Goal: Task Accomplishment & Management: Manage account settings

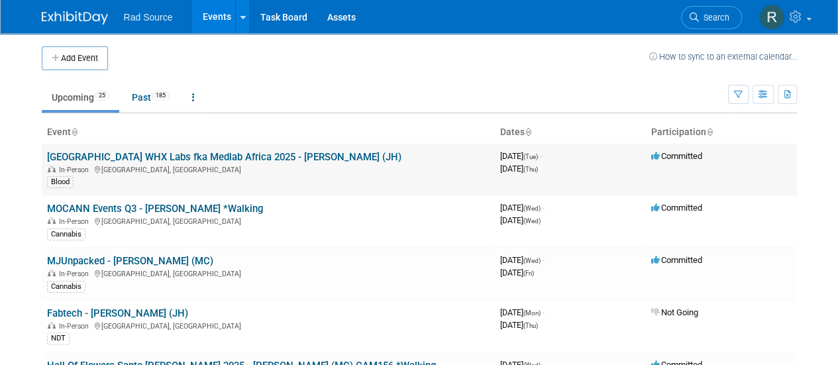
click at [132, 157] on link "[GEOGRAPHIC_DATA] WHX Labs fka Medlab Africa 2025 - [PERSON_NAME] (JH)" at bounding box center [224, 157] width 354 height 12
click at [128, 211] on link "MOCANN Events Q3 - [PERSON_NAME] *Walking" at bounding box center [155, 209] width 216 height 12
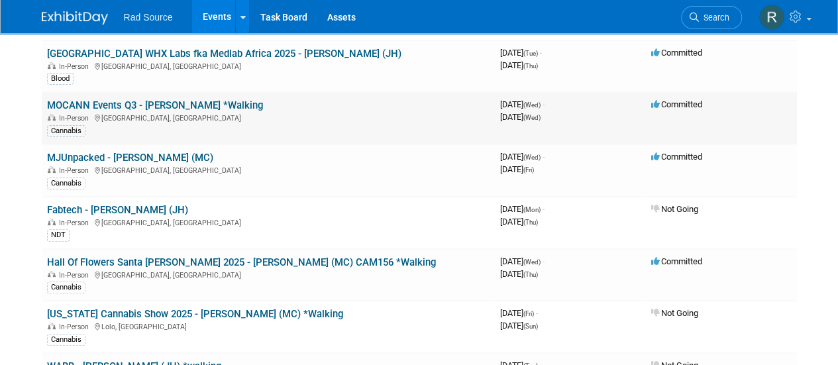
scroll to position [132, 0]
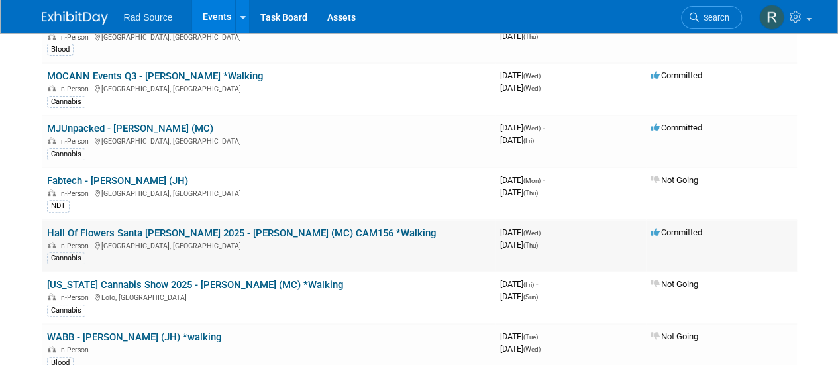
click at [172, 227] on link "Hall Of Flowers Santa [PERSON_NAME] 2025 - [PERSON_NAME] (MC) CAM156 *Walking" at bounding box center [241, 233] width 389 height 12
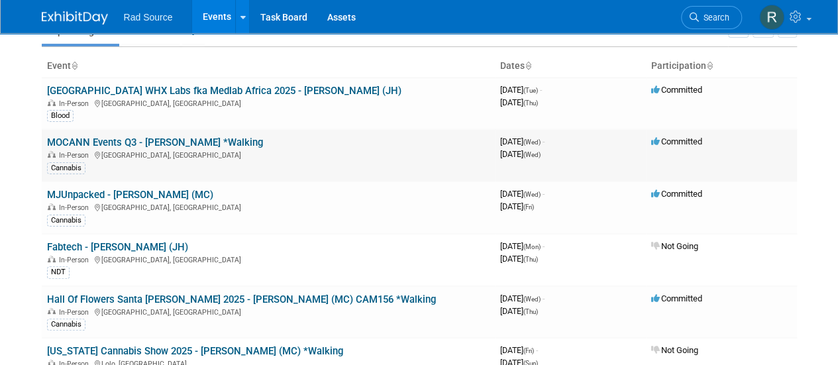
click at [144, 140] on link "MOCANN Events Q3 - [PERSON_NAME] *Walking" at bounding box center [155, 142] width 216 height 12
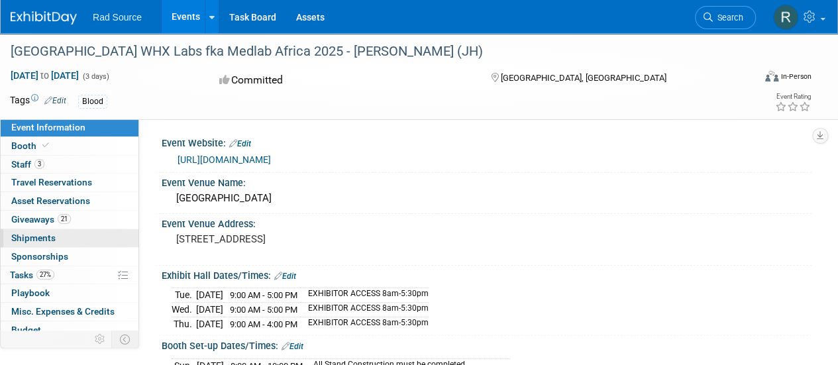
click at [66, 235] on link "0 Shipments 0" at bounding box center [70, 238] width 138 height 18
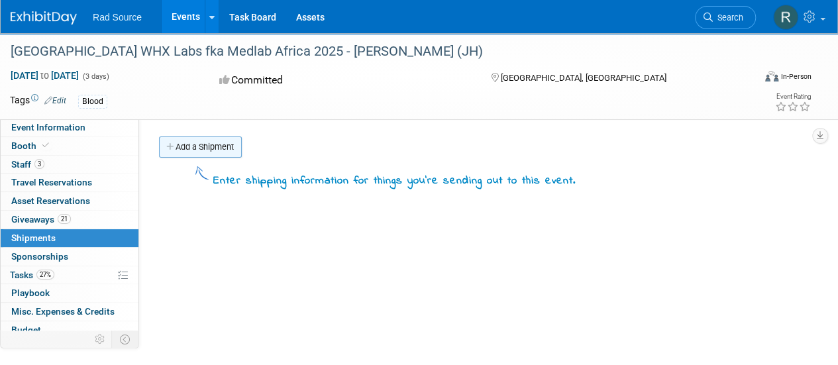
click at [212, 149] on link "Add a Shipment" at bounding box center [200, 146] width 83 height 21
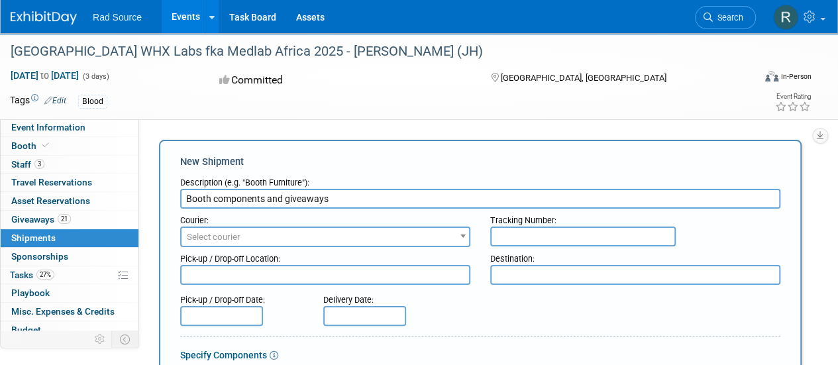
type input "Booth components and giveaways"
click at [294, 230] on span "Select courier" at bounding box center [324, 237] width 287 height 19
click at [292, 242] on span "Select courier" at bounding box center [324, 237] width 287 height 19
click at [289, 239] on span "Select courier" at bounding box center [324, 237] width 287 height 19
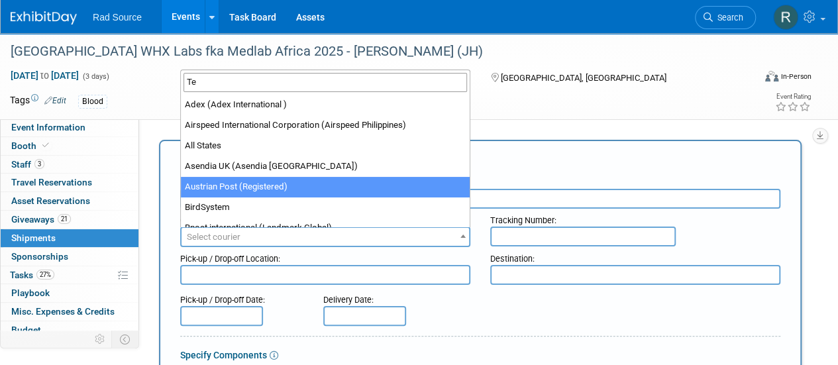
type input "T"
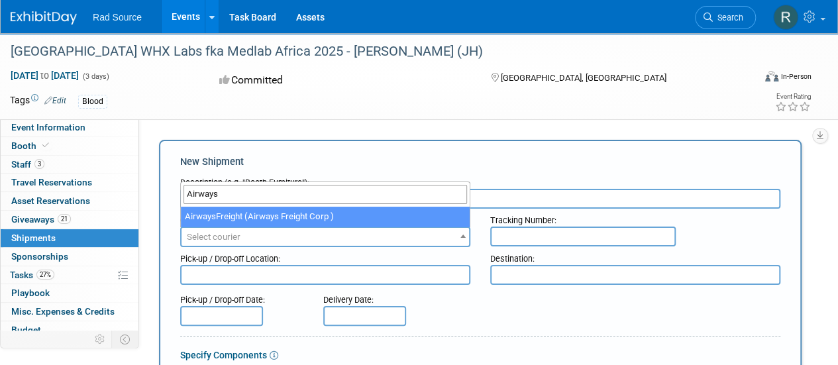
type input "Airways"
select select "560"
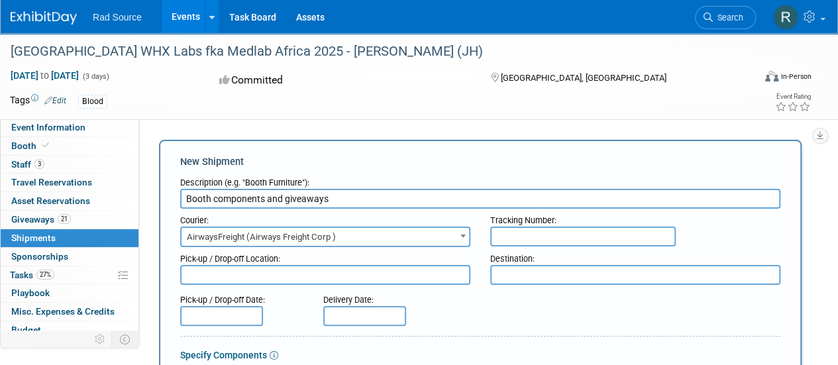
click at [547, 236] on input "text" at bounding box center [582, 236] width 185 height 20
type input "5641439"
click at [435, 277] on textarea at bounding box center [325, 275] width 290 height 20
type textarea "8/8/25"
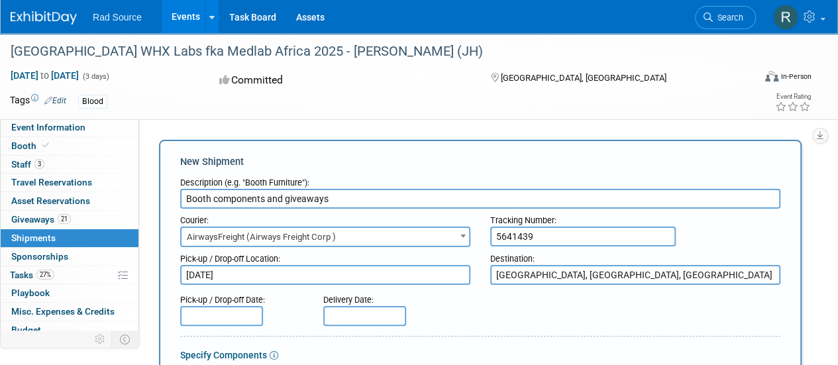
type textarea "Cape Town, Western Cape, South Africa"
drag, startPoint x: 224, startPoint y: 273, endPoint x: 173, endPoint y: 271, distance: 51.1
click at [173, 271] on div "Pick-up / Drop-off Location: 8/8/25" at bounding box center [325, 266] width 310 height 38
type textarea "Exhibitus - Tucker, GA"
click at [207, 316] on input "text" at bounding box center [221, 316] width 83 height 20
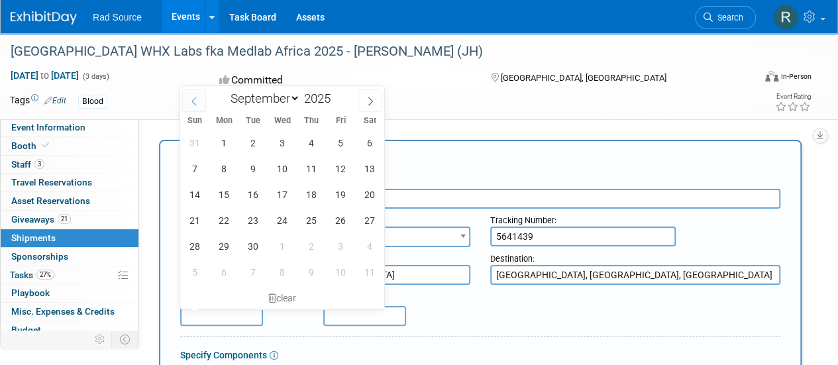
click at [194, 100] on icon at bounding box center [193, 101] width 9 height 9
select select "7"
click at [342, 165] on span "8" at bounding box center [340, 169] width 26 height 26
type input "Aug 8, 2025"
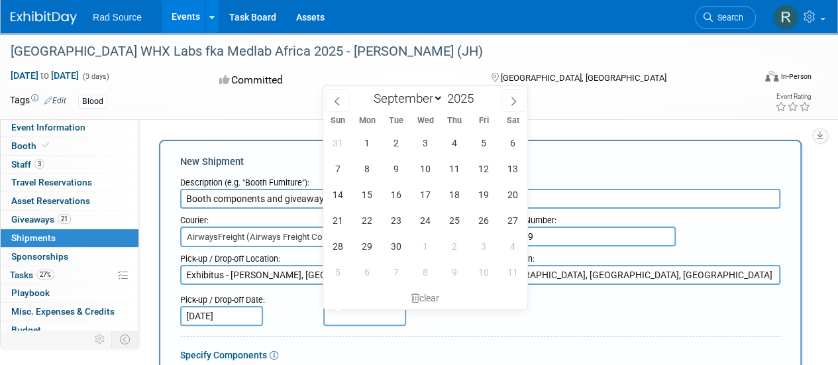
click at [371, 317] on input "text" at bounding box center [364, 316] width 83 height 20
click at [394, 245] on span "30" at bounding box center [396, 246] width 26 height 26
type input "Sep 30, 2025"
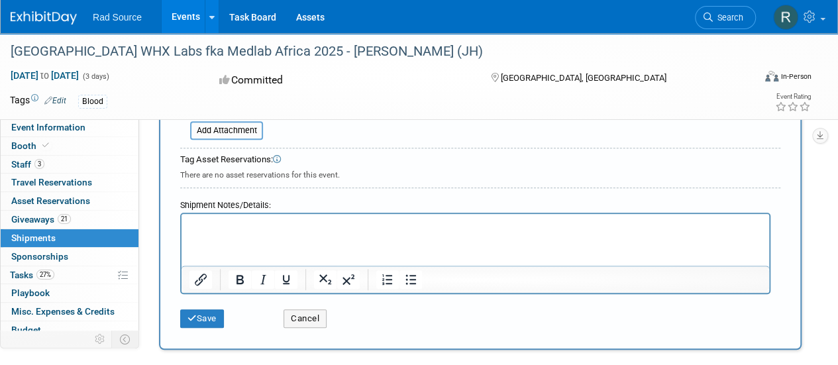
scroll to position [397, 0]
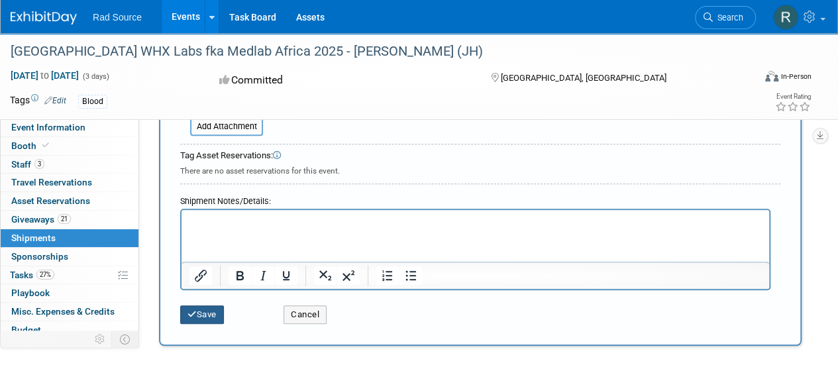
click at [189, 316] on icon "submit" at bounding box center [191, 314] width 9 height 9
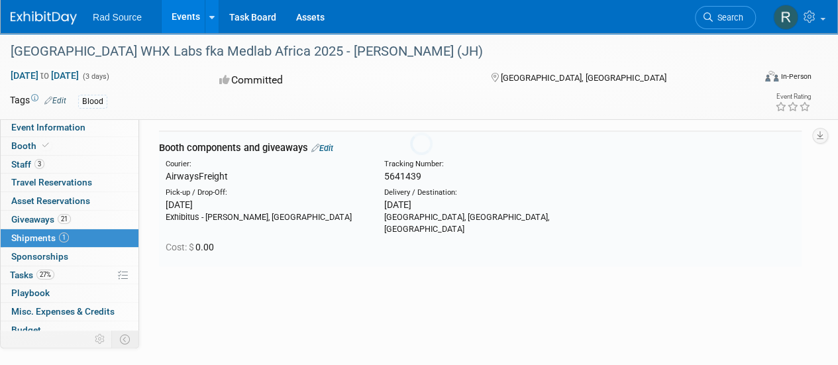
scroll to position [29, 0]
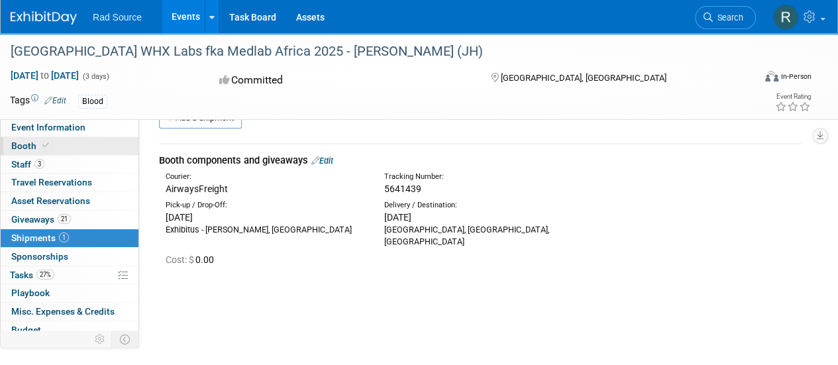
click at [21, 143] on span "Booth" at bounding box center [31, 145] width 40 height 11
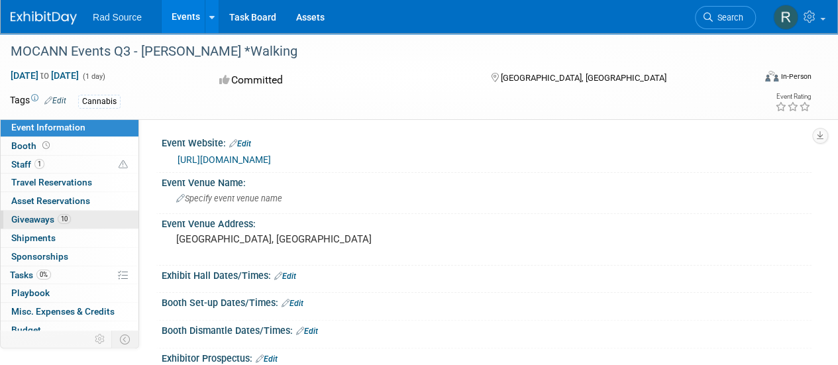
click at [44, 217] on span "Giveaways 10" at bounding box center [41, 219] width 60 height 11
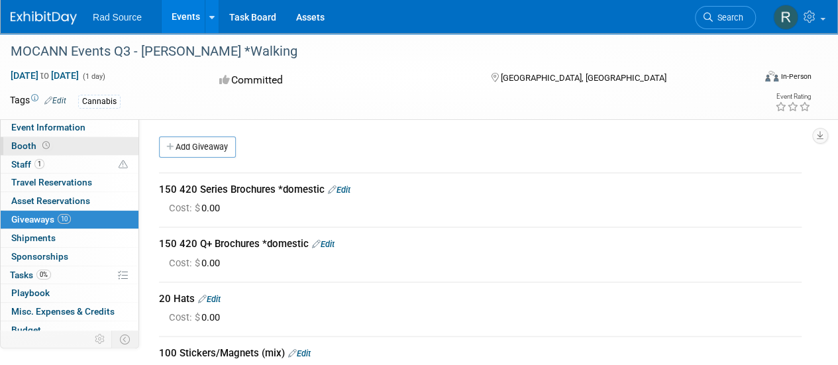
click at [24, 145] on span "Booth" at bounding box center [31, 145] width 41 height 11
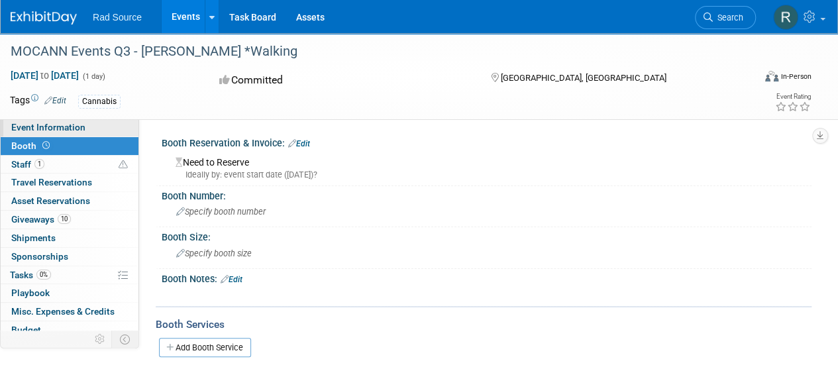
click at [26, 123] on span "Event Information" at bounding box center [48, 127] width 74 height 11
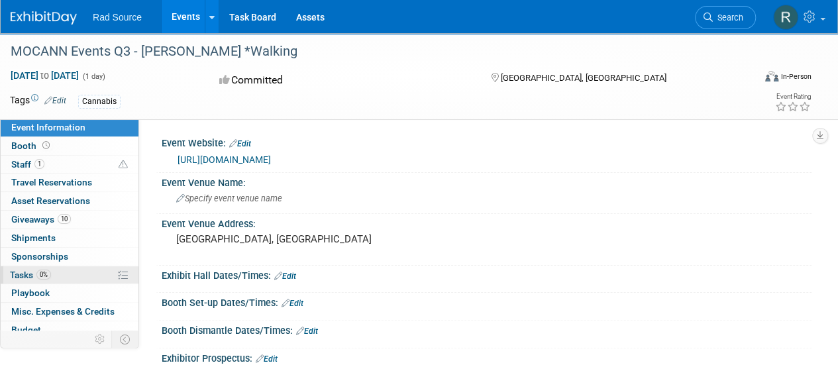
click at [22, 275] on span "Tasks 0%" at bounding box center [30, 274] width 41 height 11
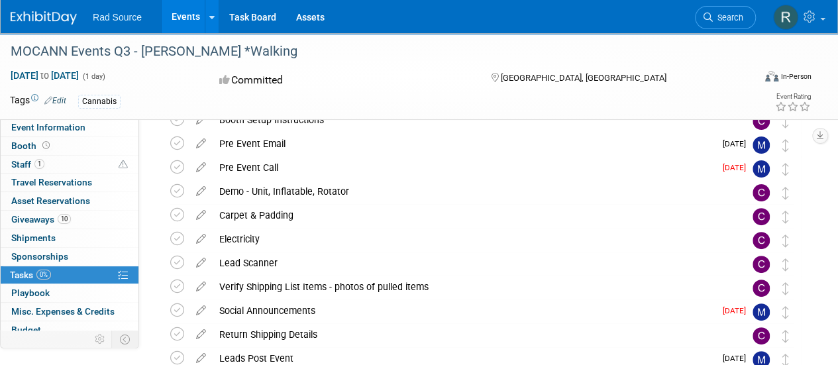
scroll to position [132, 0]
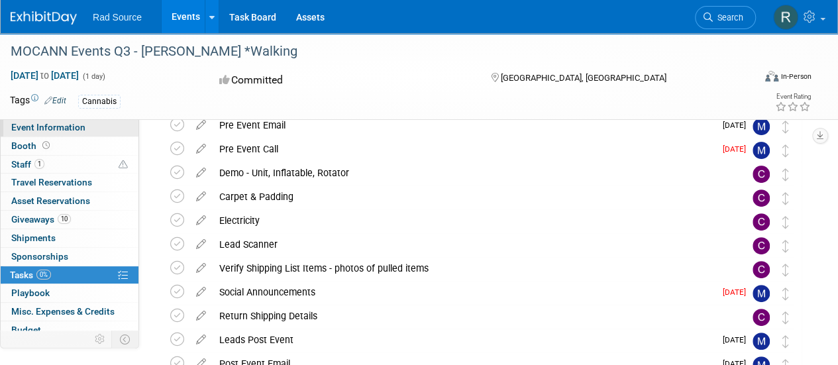
click at [47, 127] on span "Event Information" at bounding box center [48, 127] width 74 height 11
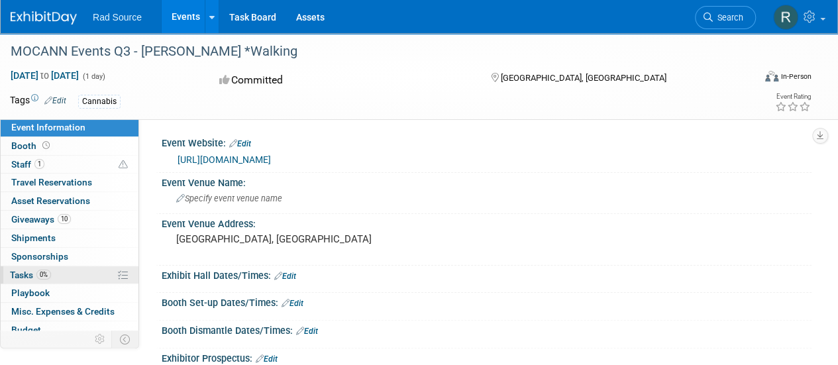
click at [26, 273] on span "Tasks 0%" at bounding box center [30, 274] width 41 height 11
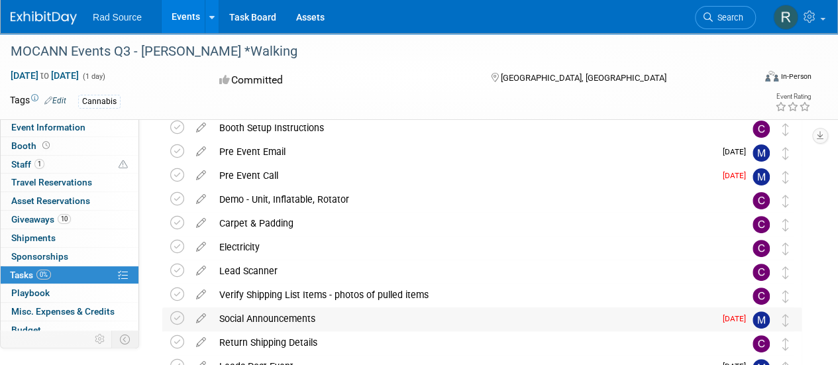
scroll to position [132, 0]
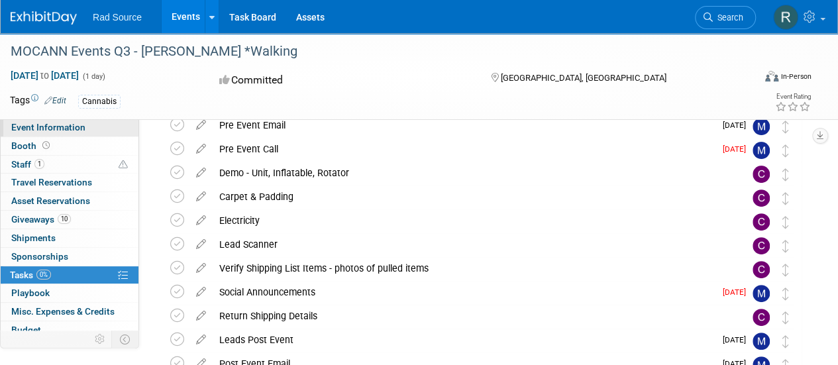
click at [72, 126] on span "Event Information" at bounding box center [48, 127] width 74 height 11
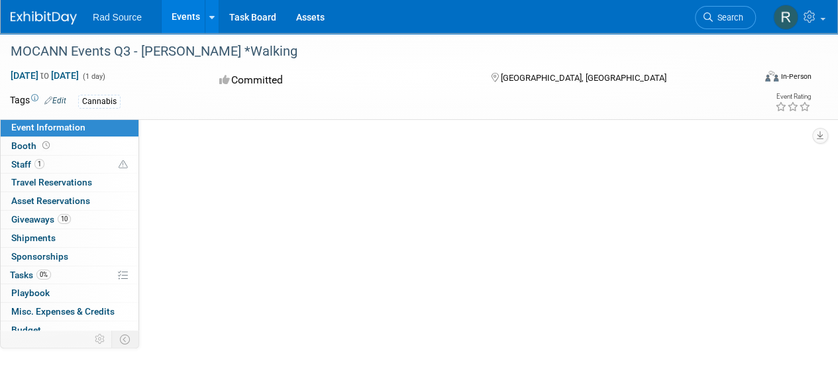
scroll to position [0, 0]
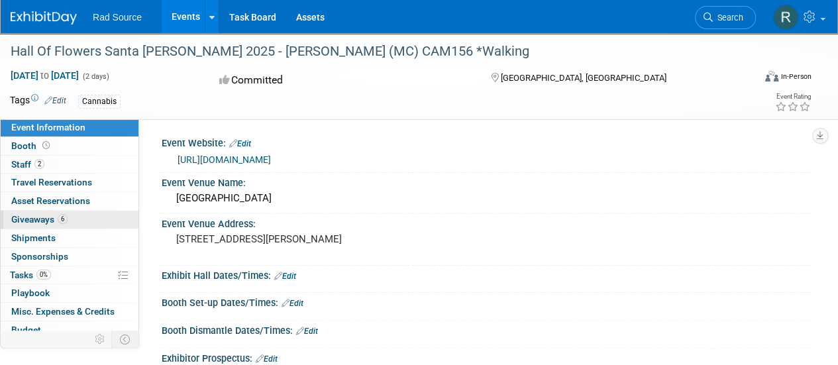
click at [48, 218] on span "Giveaways 6" at bounding box center [39, 219] width 56 height 11
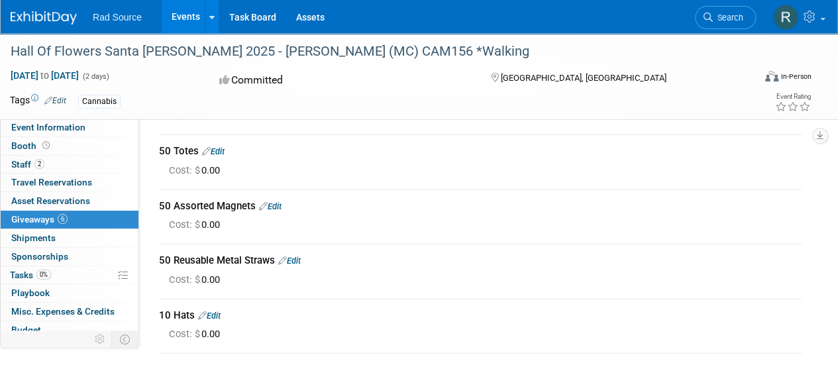
scroll to position [66, 0]
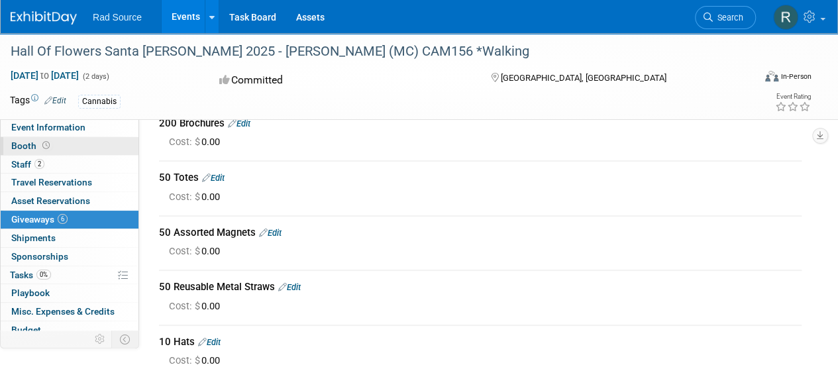
click at [20, 142] on span "Booth" at bounding box center [31, 145] width 41 height 11
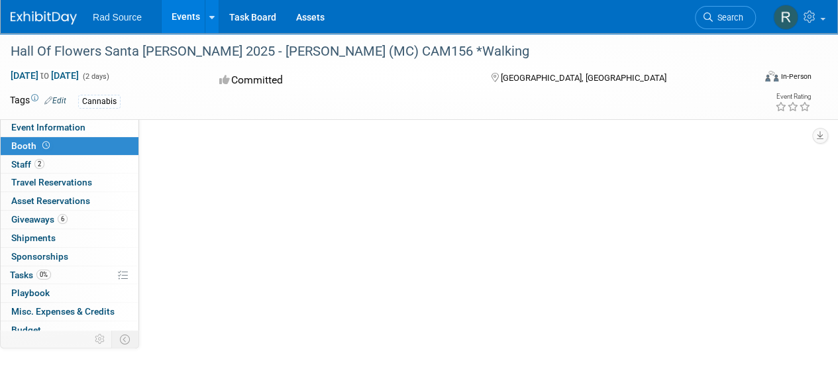
scroll to position [0, 0]
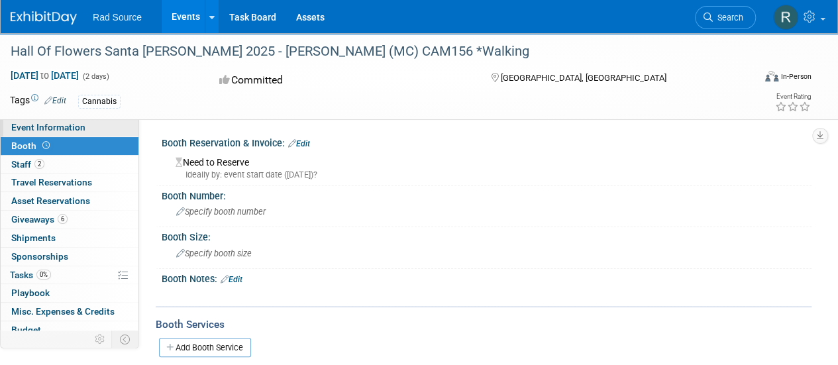
click at [64, 128] on span "Event Information" at bounding box center [48, 127] width 74 height 11
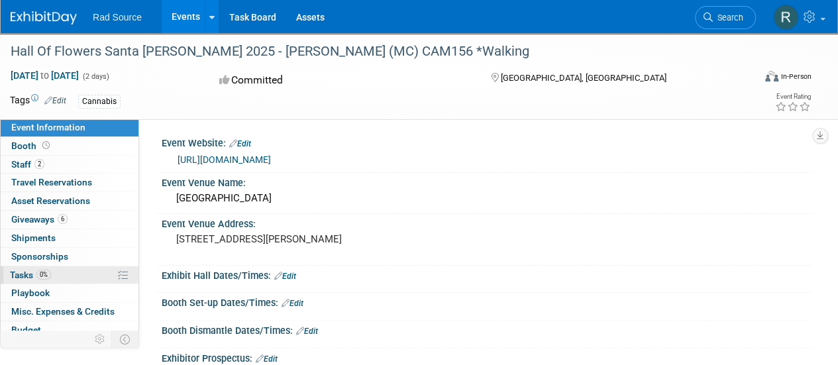
click at [24, 272] on span "Tasks 0%" at bounding box center [30, 274] width 41 height 11
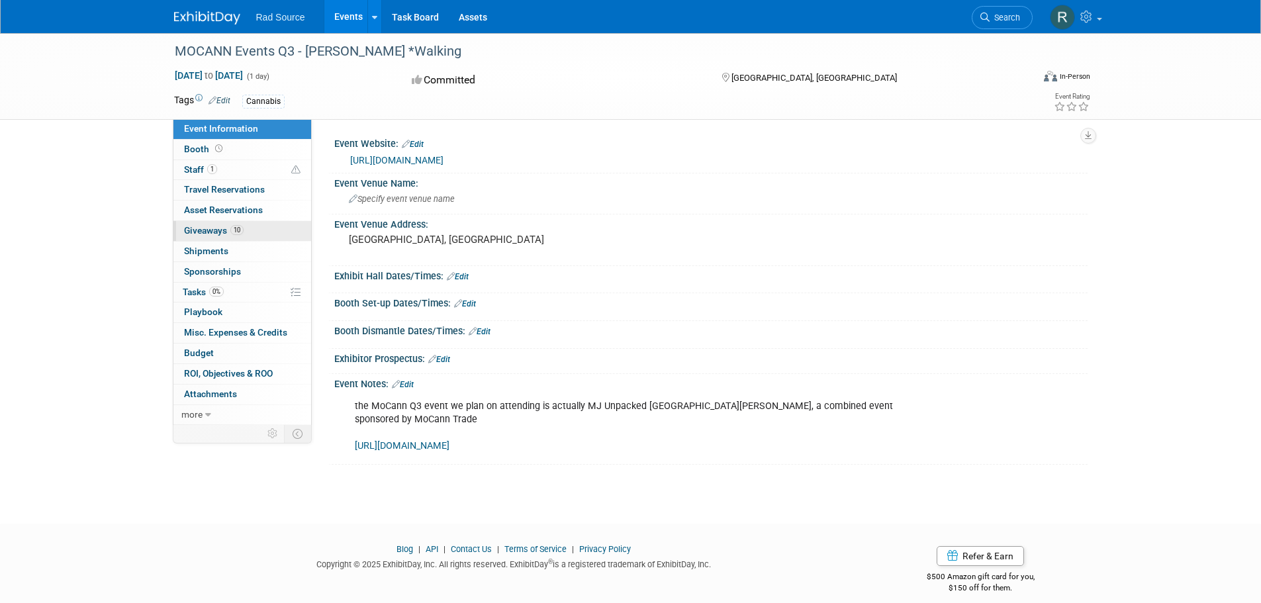
click at [211, 230] on span "Giveaways 10" at bounding box center [214, 230] width 60 height 11
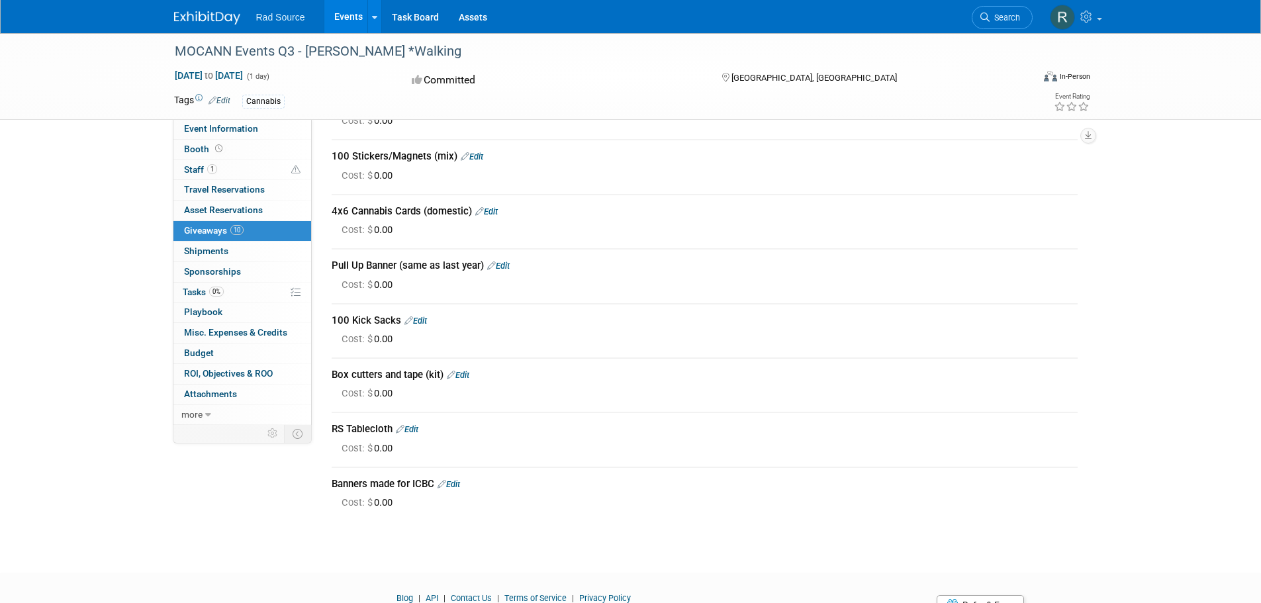
scroll to position [199, 0]
click at [201, 287] on span "Tasks 0%" at bounding box center [203, 292] width 41 height 11
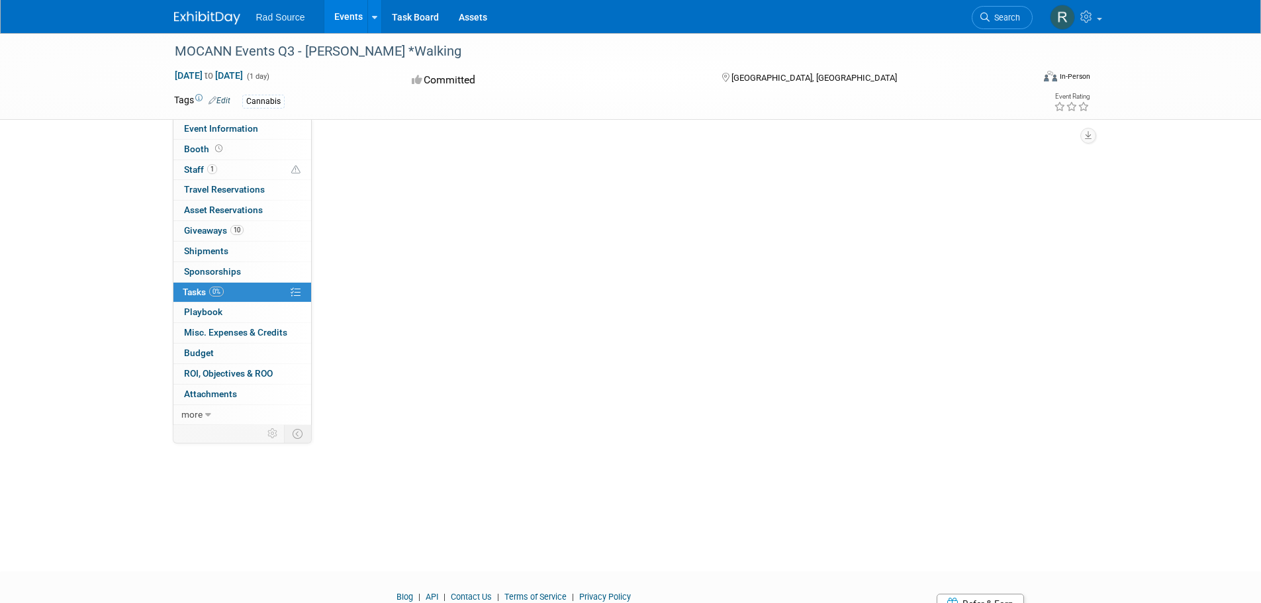
scroll to position [0, 0]
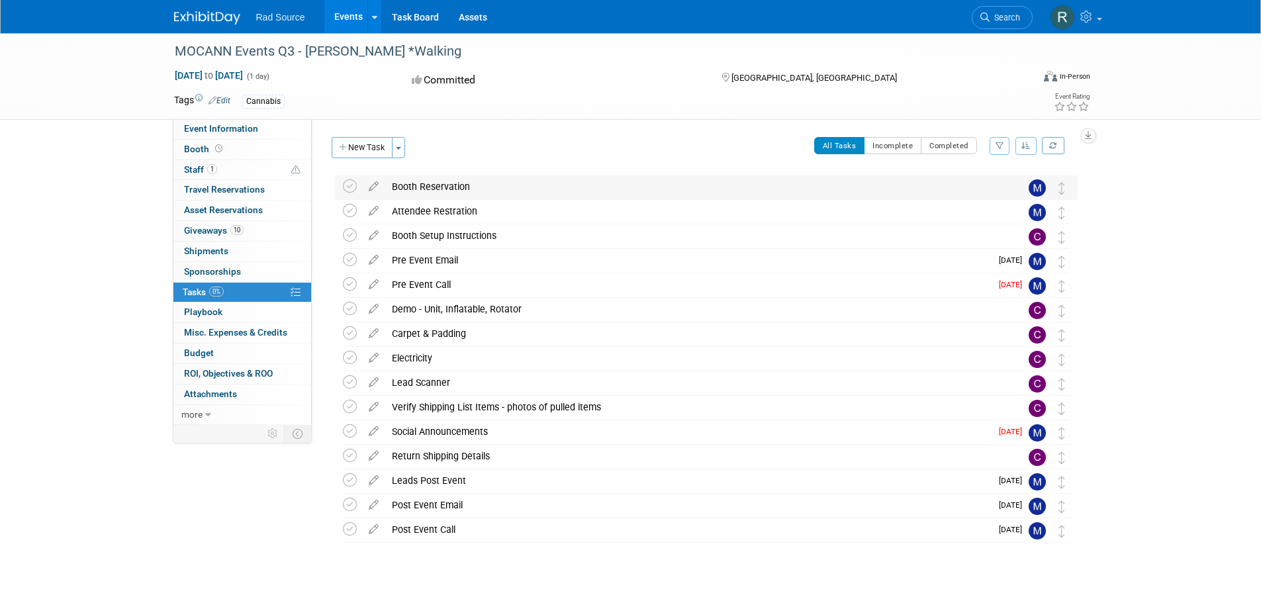
click at [412, 185] on div "Booth Reservation" at bounding box center [693, 186] width 617 height 23
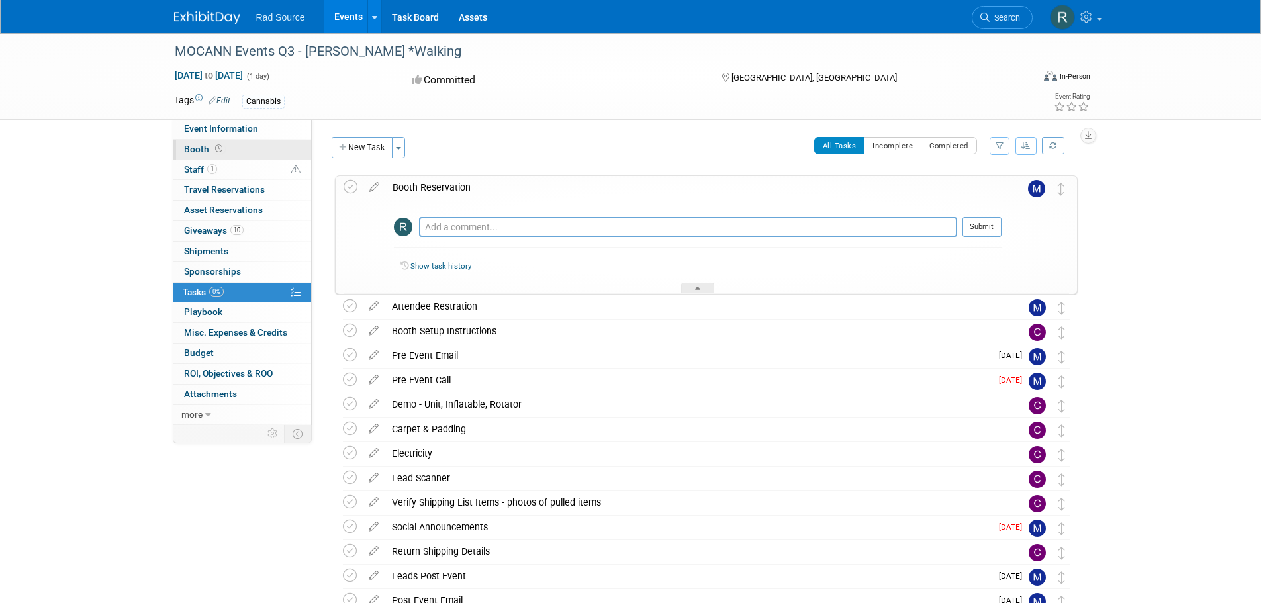
click at [195, 148] on span "Booth" at bounding box center [204, 149] width 41 height 11
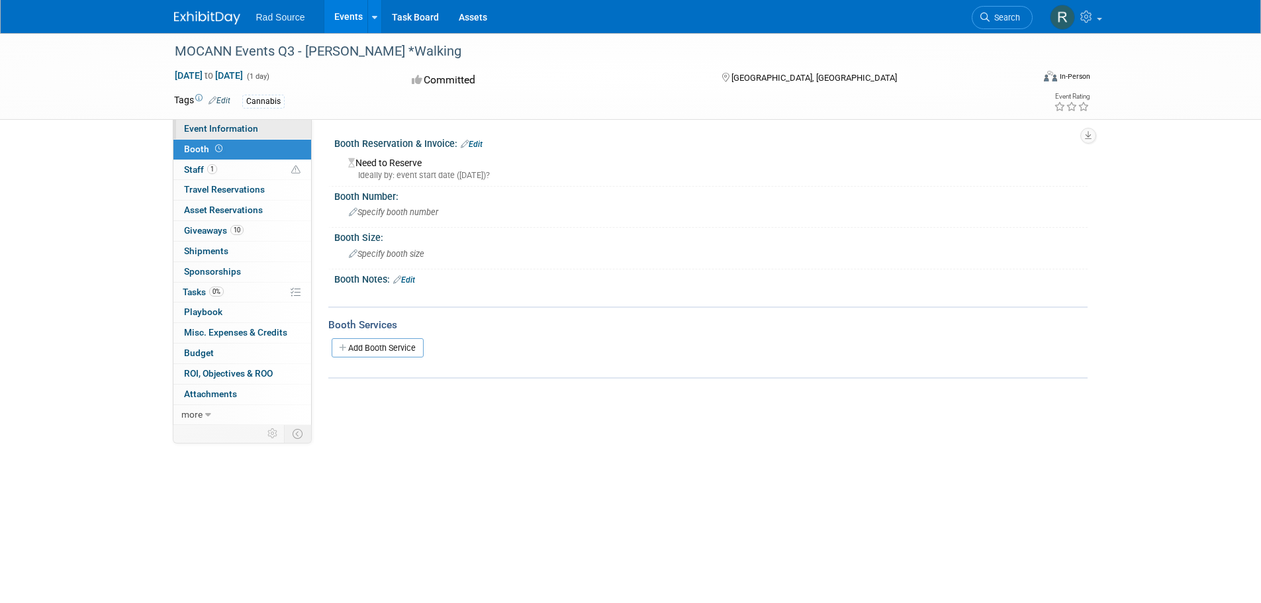
click at [204, 128] on span "Event Information" at bounding box center [221, 128] width 74 height 11
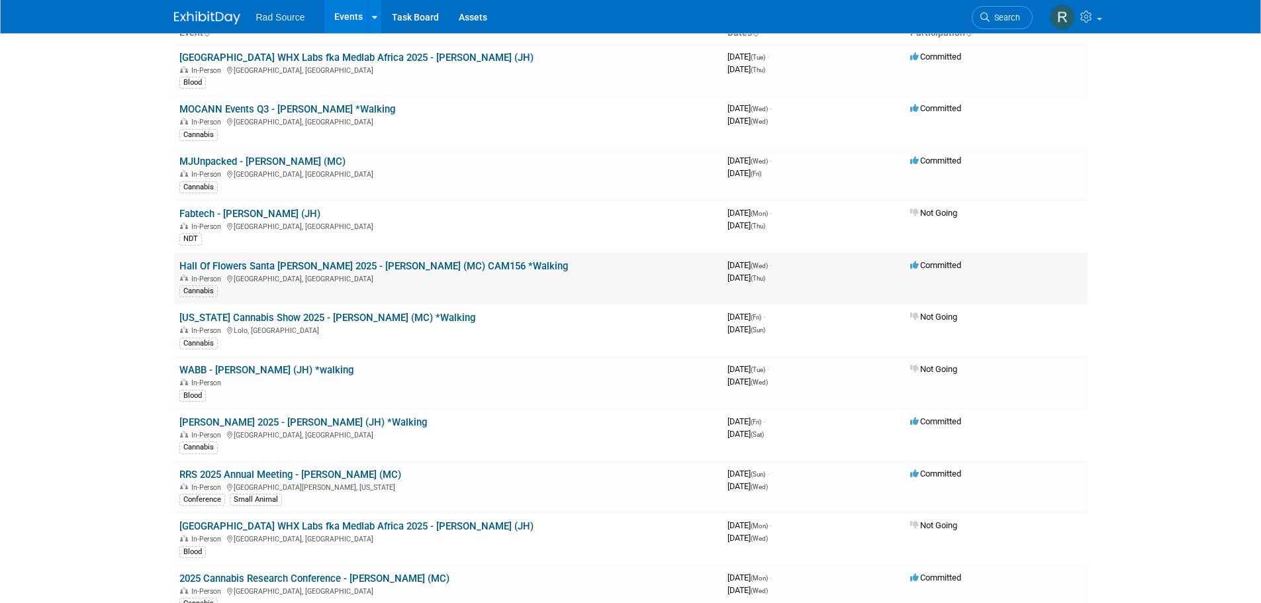
click at [295, 266] on link "Hall Of Flowers Santa [PERSON_NAME] 2025 - [PERSON_NAME] (MC) CAM156 *Walking" at bounding box center [373, 266] width 389 height 12
click at [240, 161] on link "MJUnpacked - [PERSON_NAME] (MC)" at bounding box center [262, 162] width 166 height 12
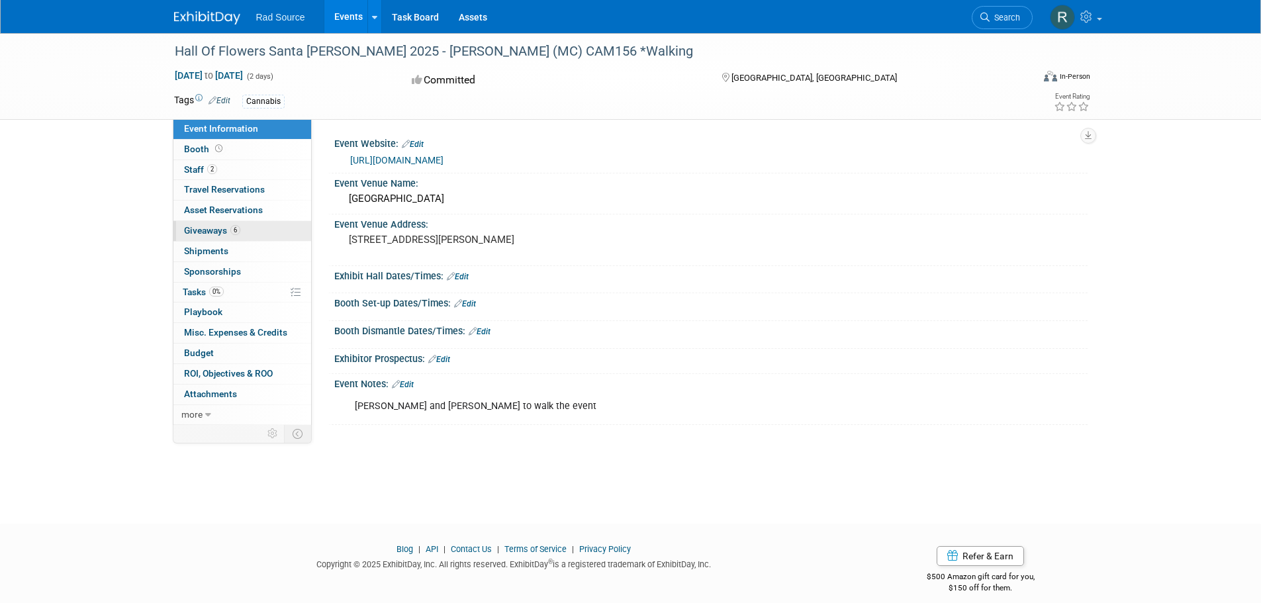
click at [210, 227] on span "Giveaways 6" at bounding box center [212, 230] width 56 height 11
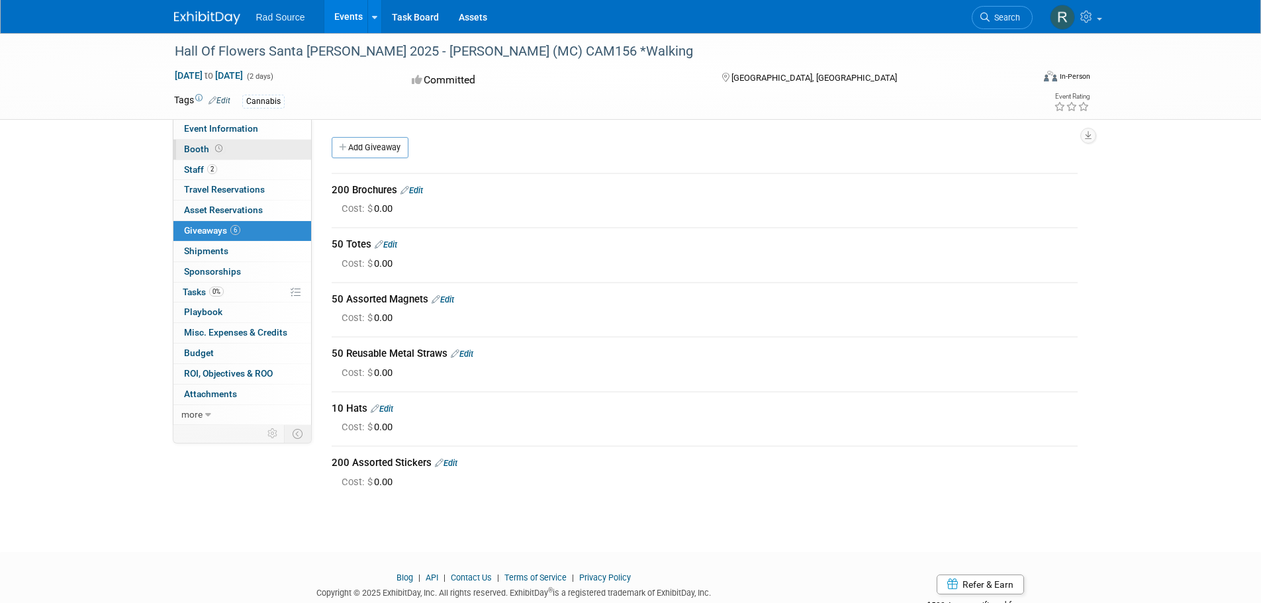
click at [213, 148] on span at bounding box center [219, 149] width 13 height 10
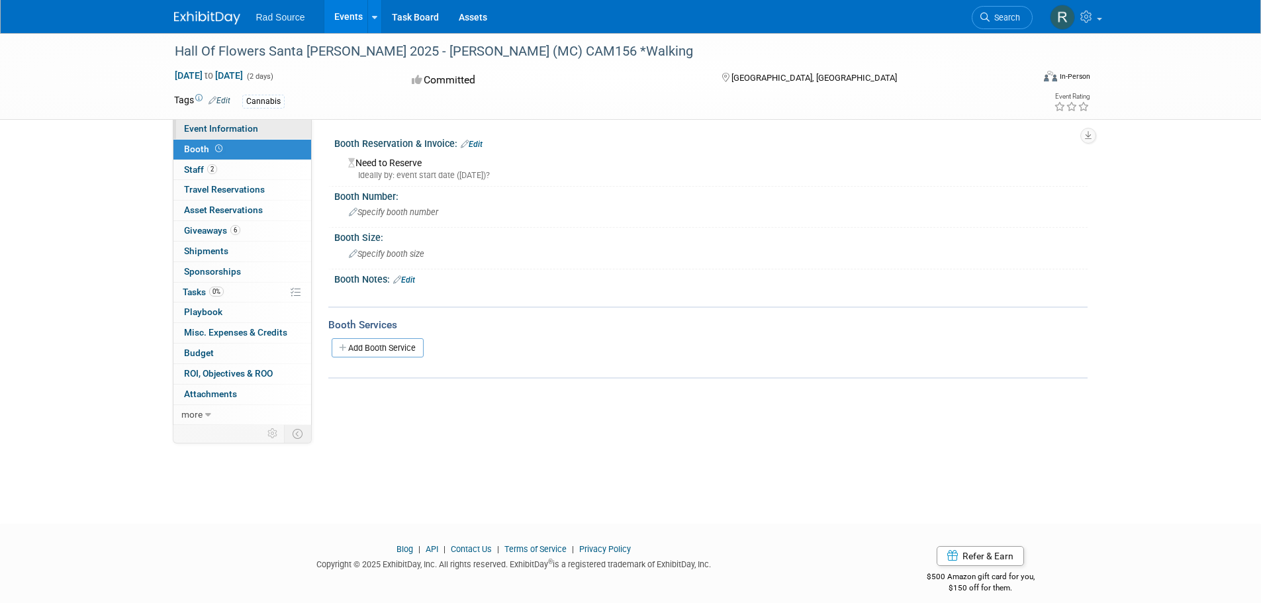
click at [211, 131] on span "Event Information" at bounding box center [221, 128] width 74 height 11
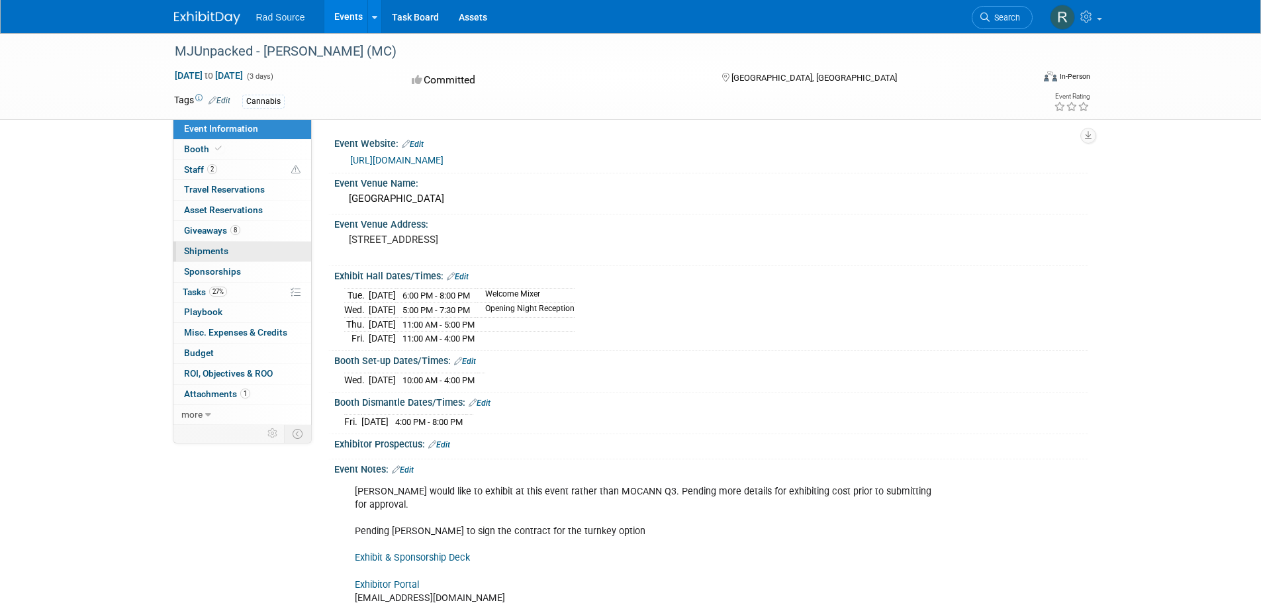
click at [212, 249] on span "Shipments 0" at bounding box center [206, 251] width 44 height 11
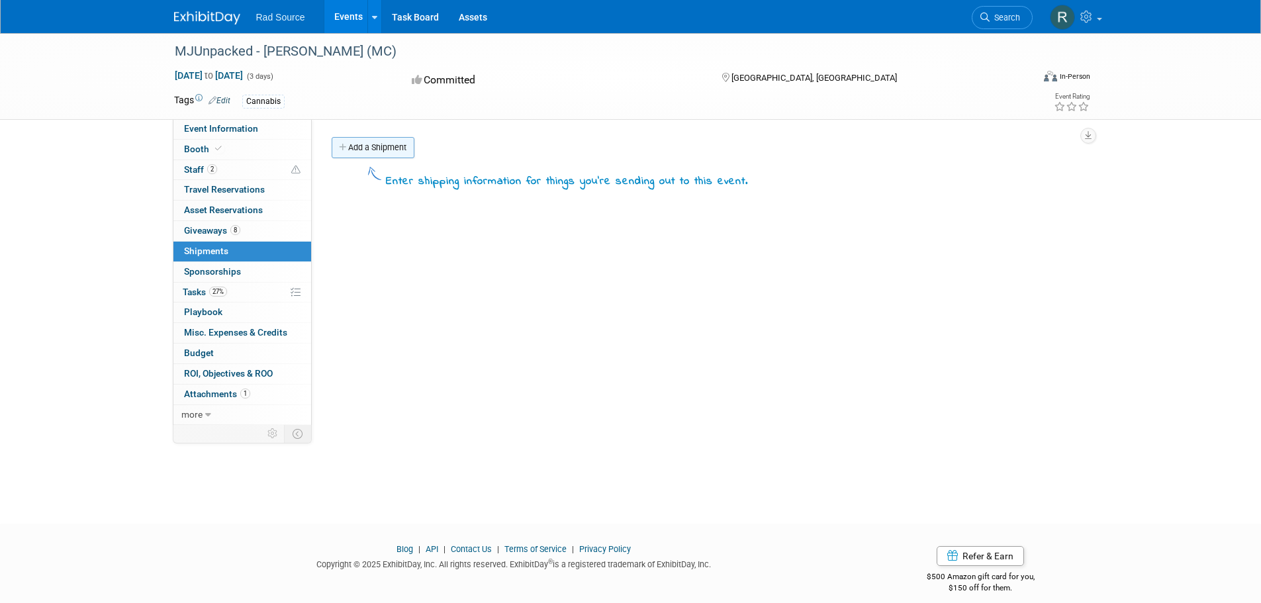
click at [353, 147] on link "Add a Shipment" at bounding box center [373, 147] width 83 height 21
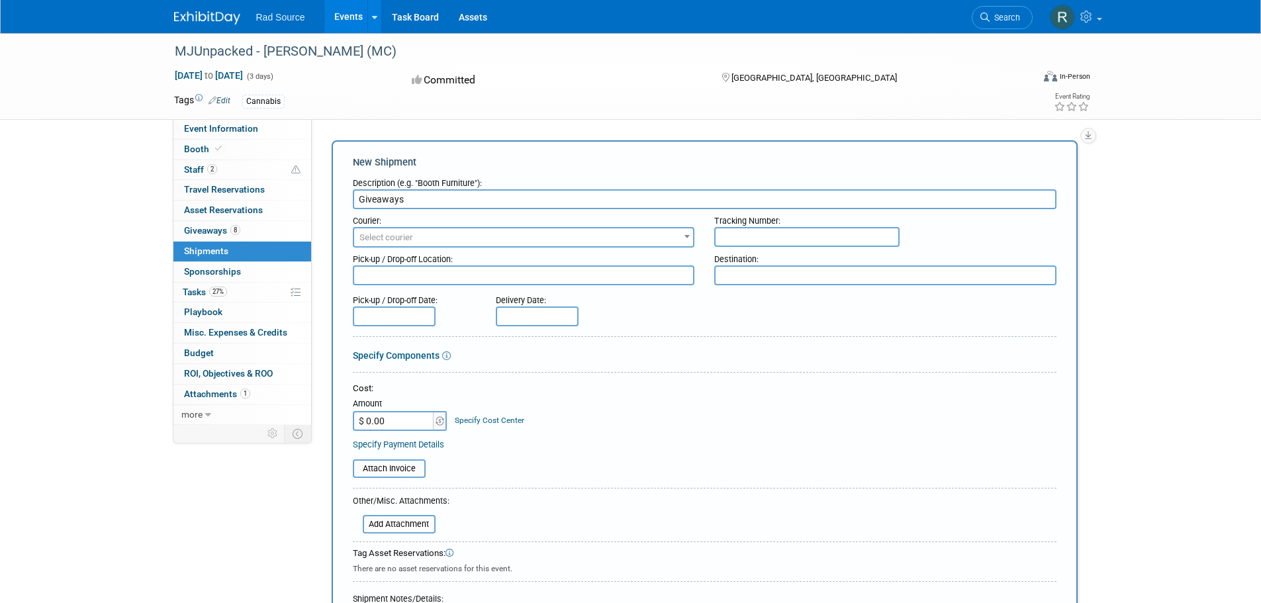
type input "Giveaways"
click at [474, 239] on span "Select courier" at bounding box center [524, 237] width 340 height 19
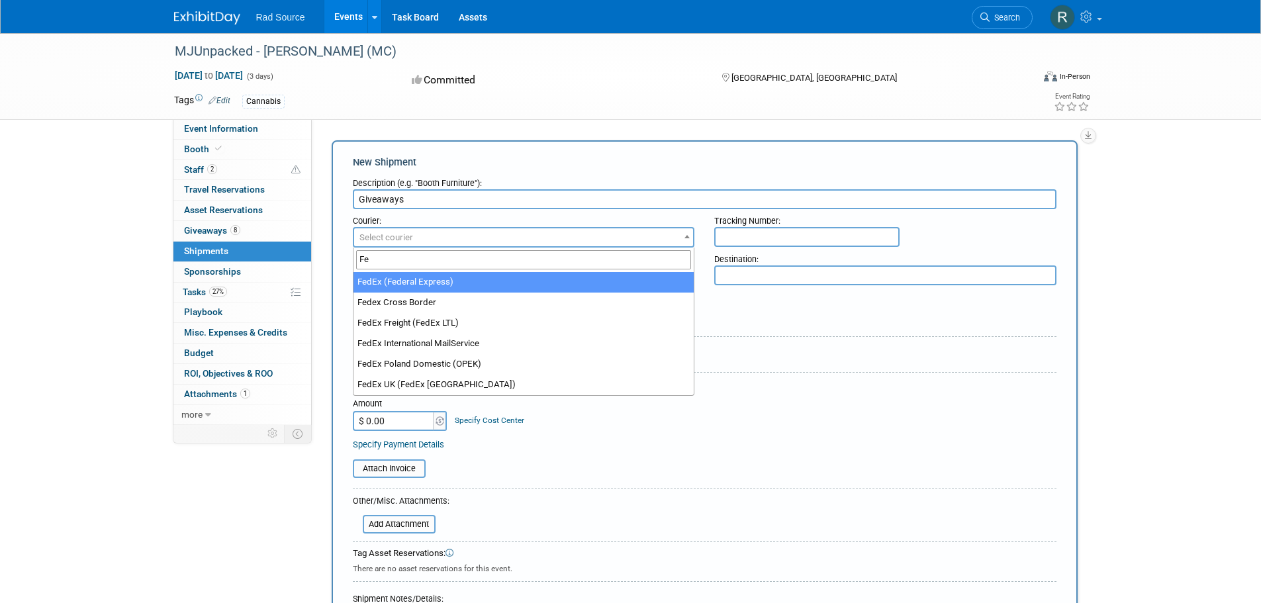
type input "Fed"
select select "206"
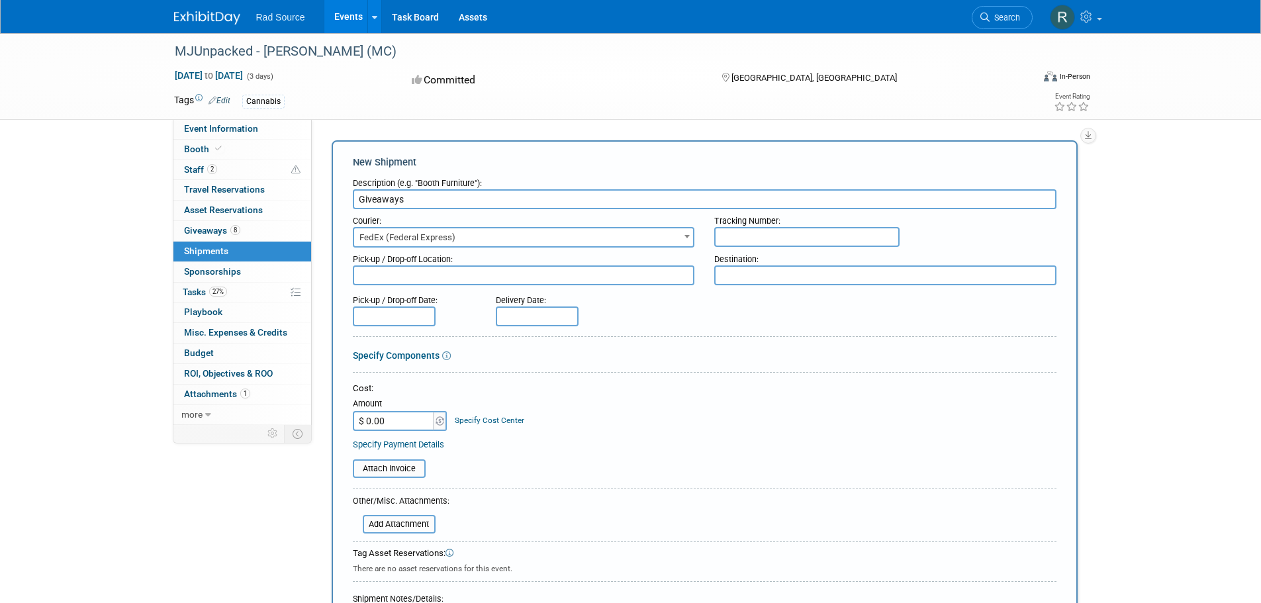
click at [751, 238] on input "text" at bounding box center [806, 237] width 185 height 20
paste input "8835 4874 1738"
type input "8835 4874 1738"
click at [562, 281] on textarea at bounding box center [524, 276] width 342 height 20
type textarea "Exhibitus, Tucker, GA"
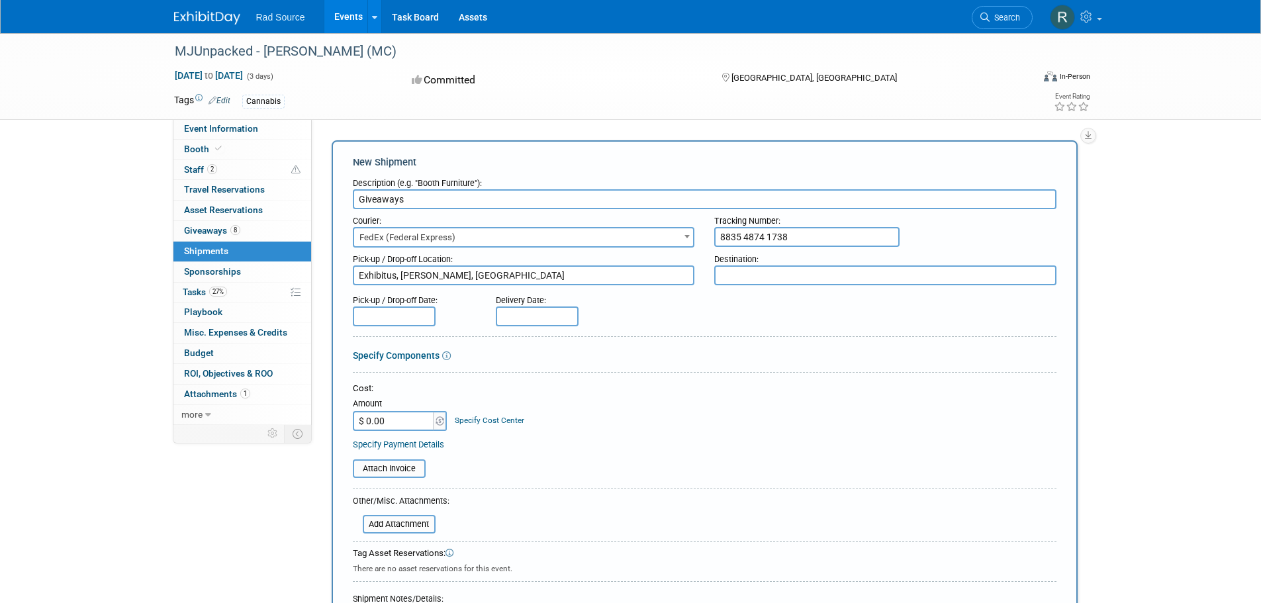
click at [757, 269] on textarea at bounding box center [885, 276] width 342 height 20
type textarea "[GEOGRAPHIC_DATA], [GEOGRAPHIC_DATA]"
click at [382, 313] on input "text" at bounding box center [394, 317] width 83 height 20
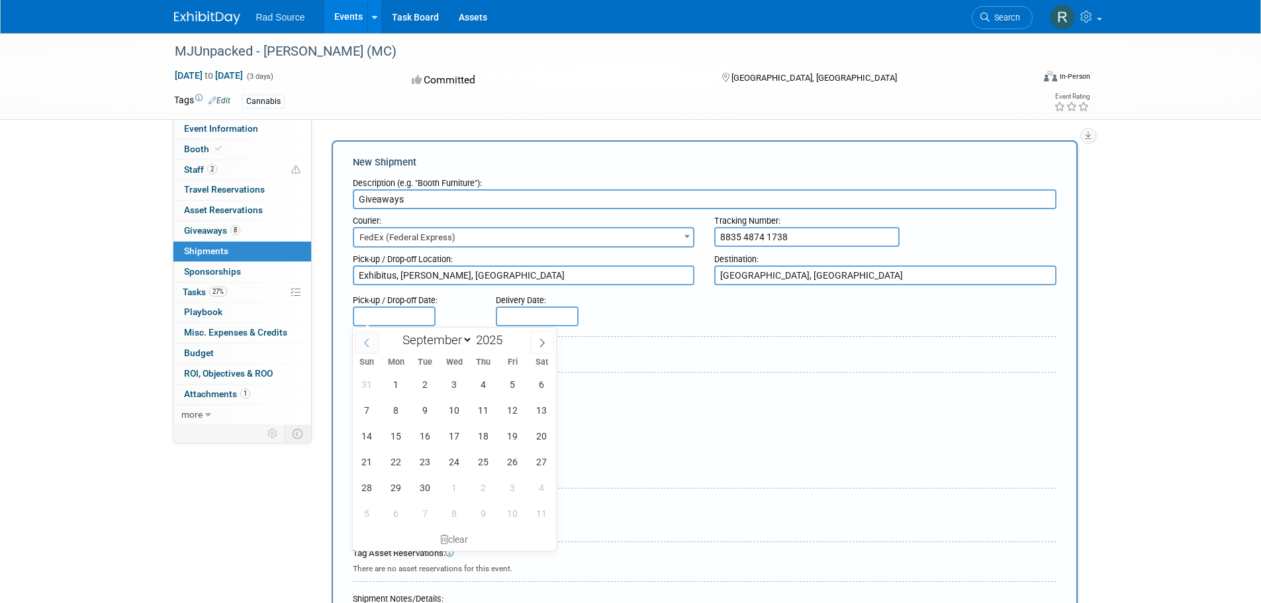
click at [367, 345] on icon at bounding box center [366, 342] width 9 height 9
select select "7"
click at [488, 438] on span "14" at bounding box center [484, 436] width 26 height 26
type input "Aug 14, 2025"
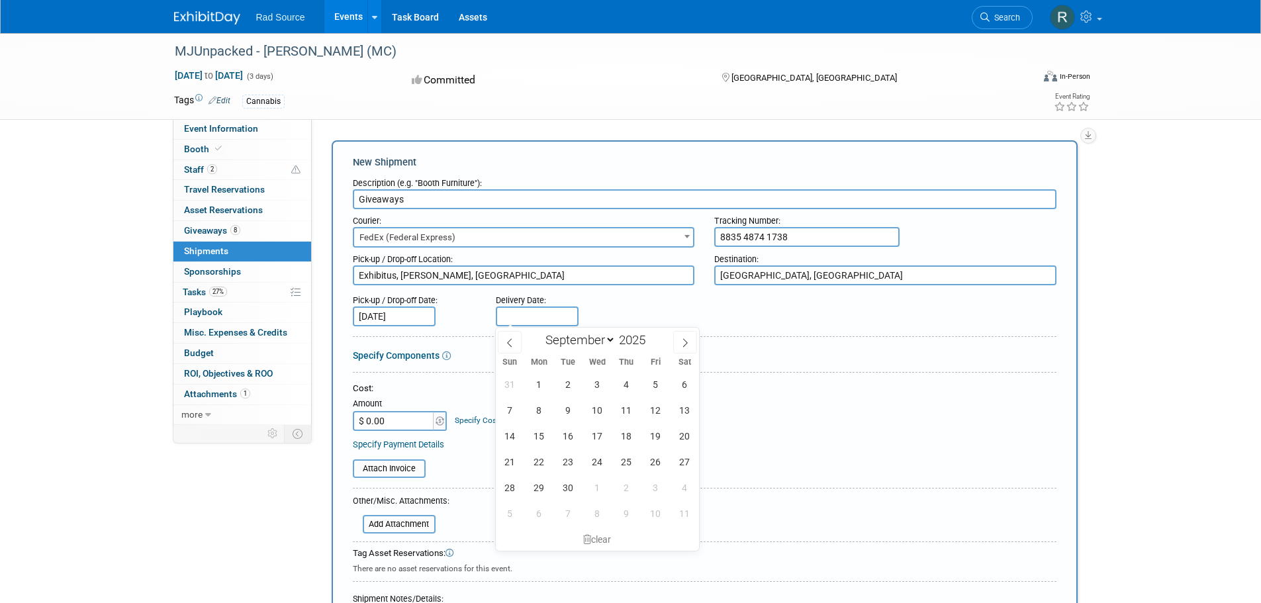
click at [539, 317] on input "text" at bounding box center [537, 317] width 83 height 20
click at [509, 344] on icon at bounding box center [509, 342] width 5 height 9
select select "7"
click at [656, 436] on span "15" at bounding box center [656, 436] width 26 height 26
type input "Aug 15, 2025"
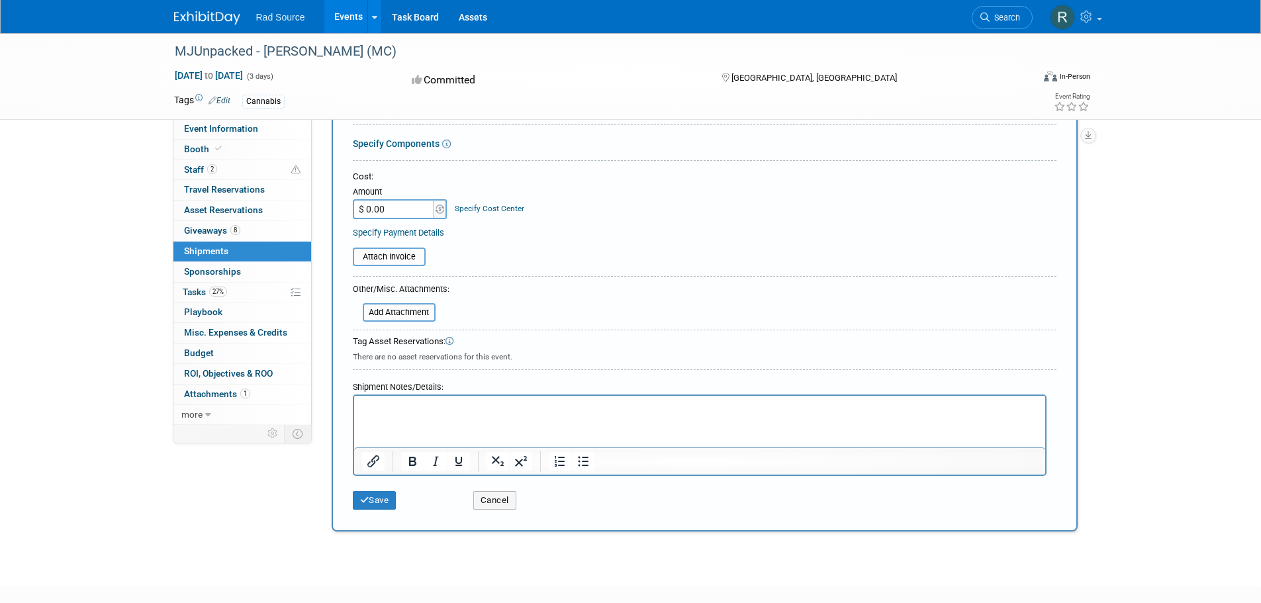
scroll to position [288, 0]
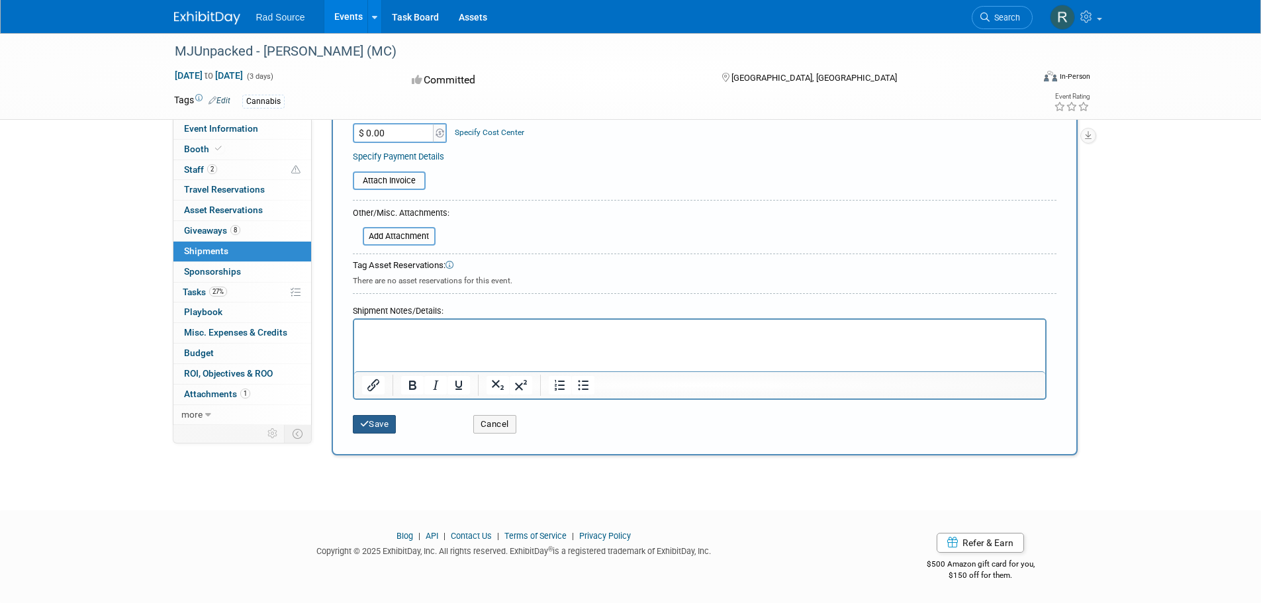
click at [386, 428] on button "Save" at bounding box center [375, 424] width 44 height 19
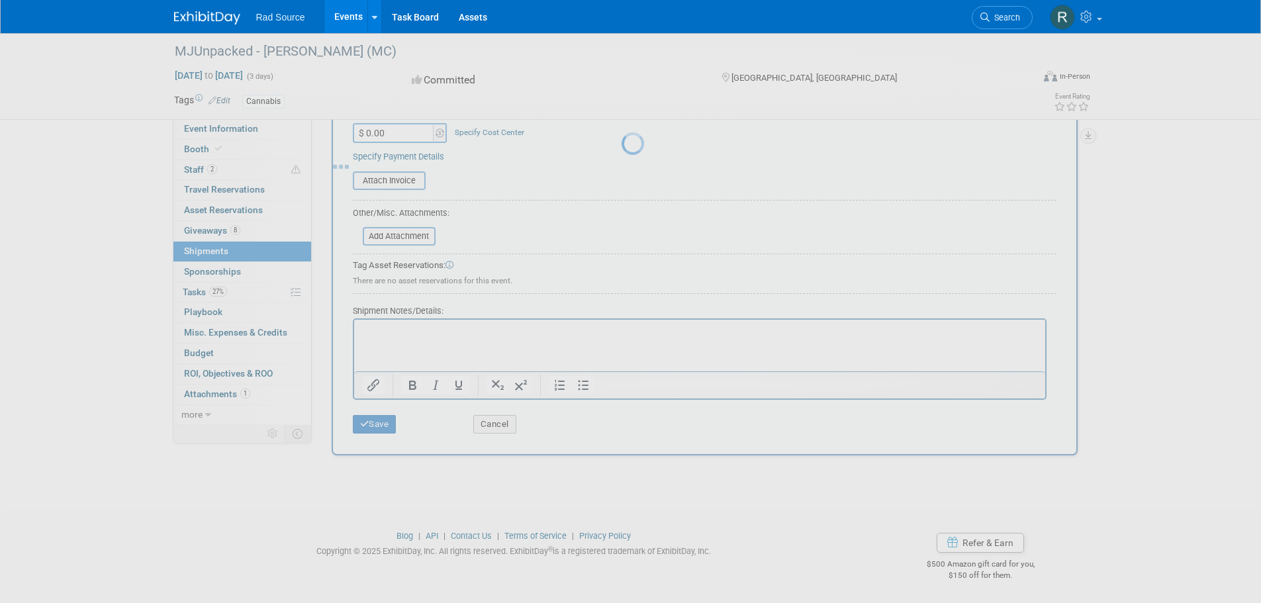
scroll to position [13, 0]
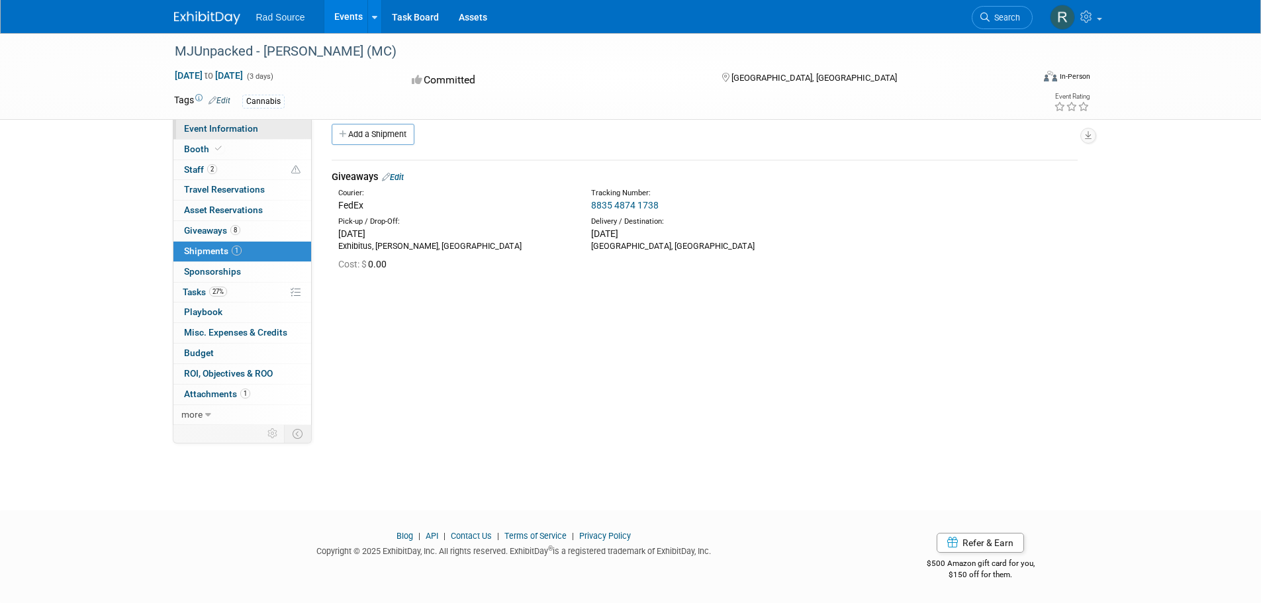
click at [209, 125] on span "Event Information" at bounding box center [221, 128] width 74 height 11
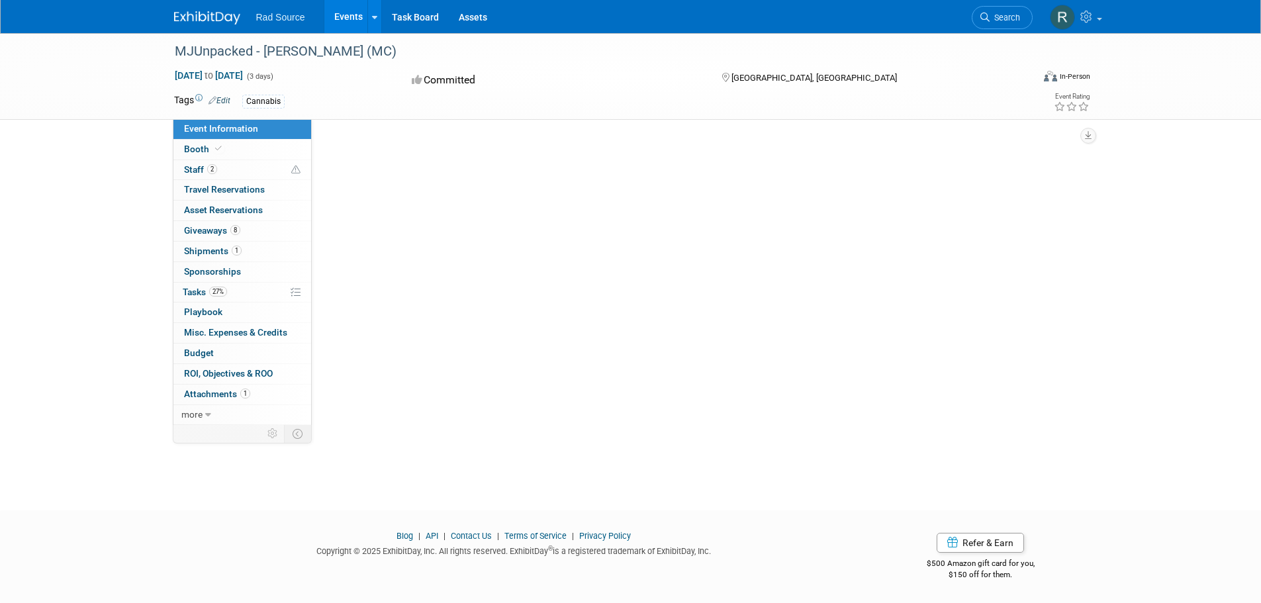
scroll to position [0, 0]
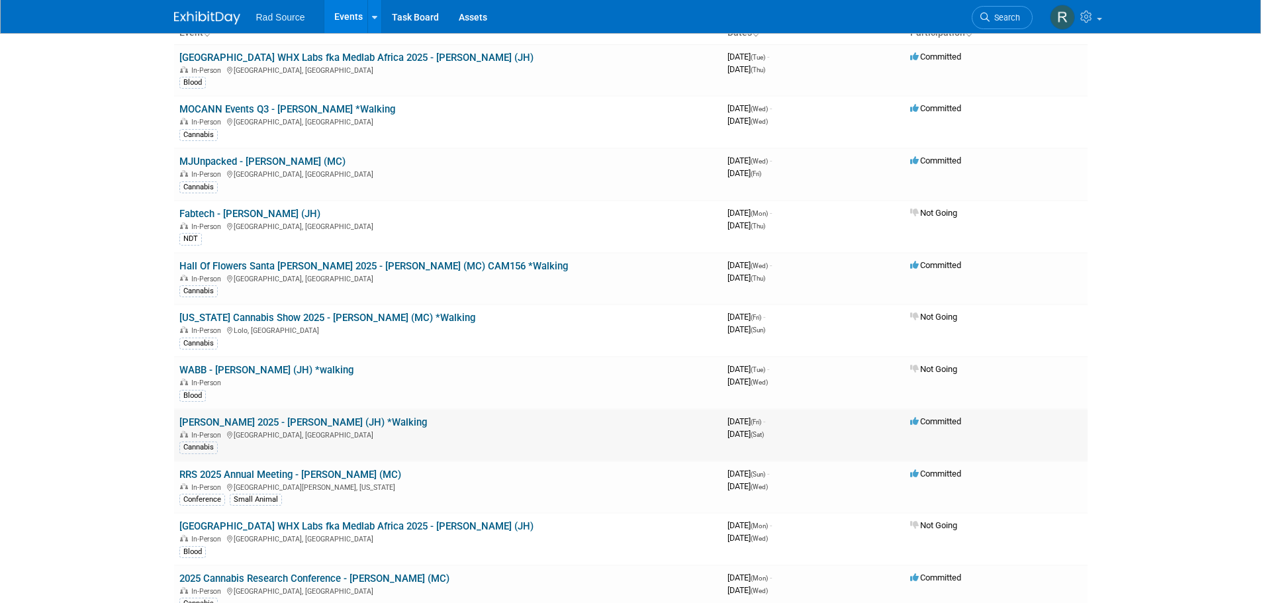
click at [255, 420] on link "[PERSON_NAME] 2025 - [PERSON_NAME] (JH) *Walking" at bounding box center [303, 422] width 248 height 12
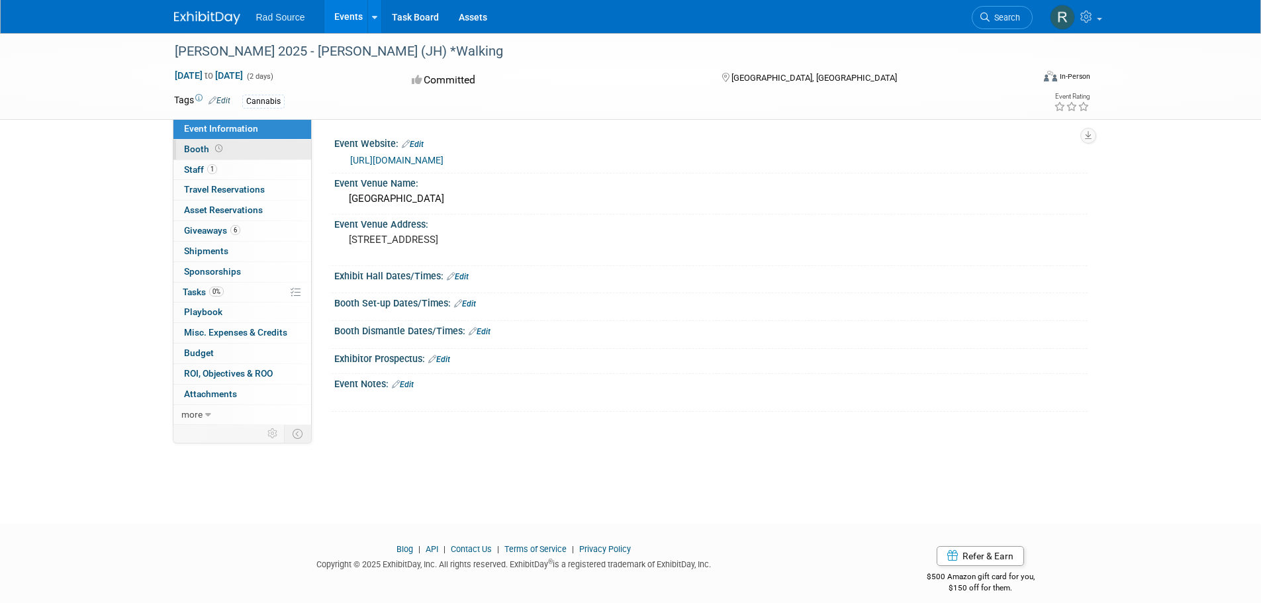
click at [195, 146] on span "Booth" at bounding box center [204, 149] width 41 height 11
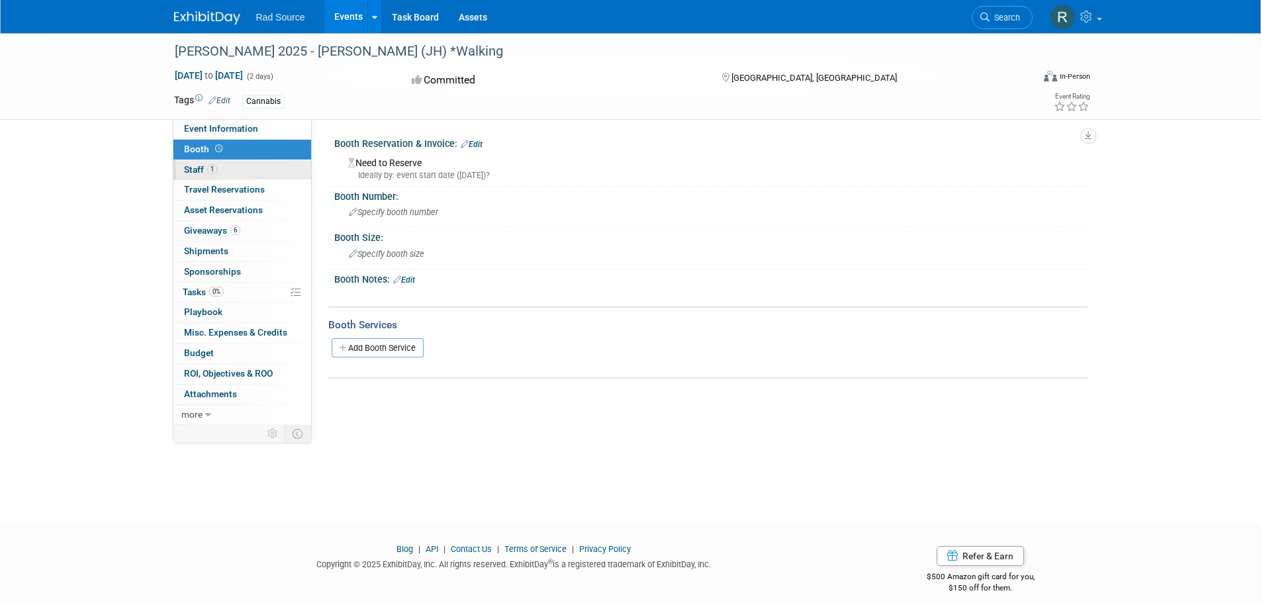
click at [197, 167] on span "Staff 1" at bounding box center [200, 169] width 33 height 11
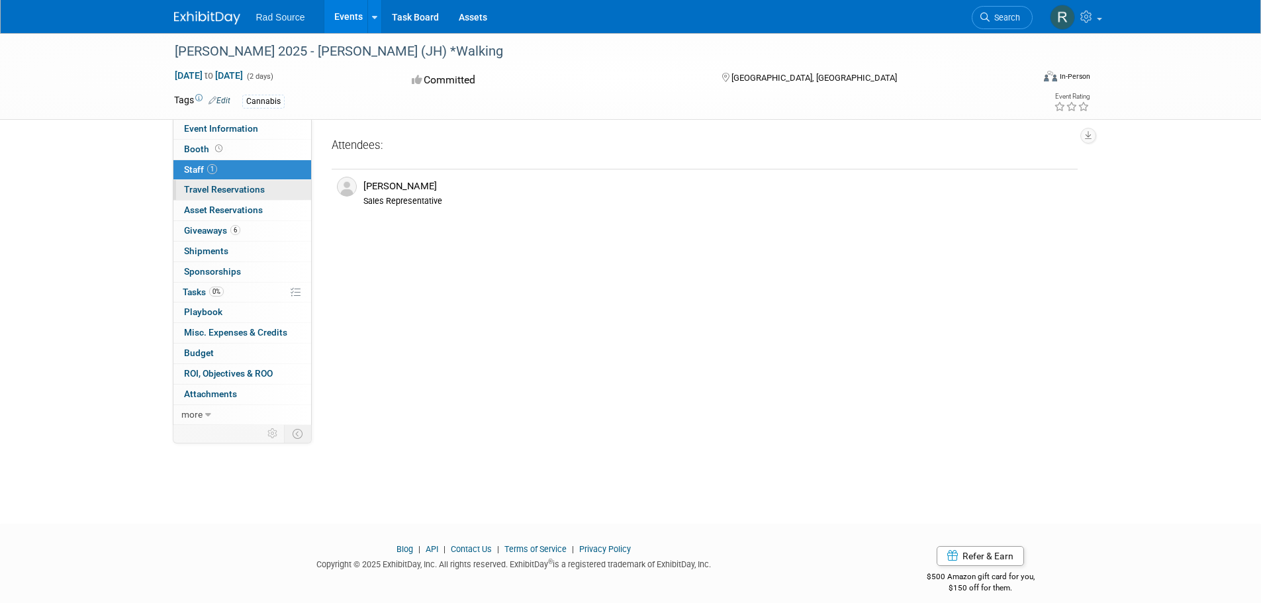
click at [201, 191] on span "Travel Reservations 0" at bounding box center [224, 189] width 81 height 11
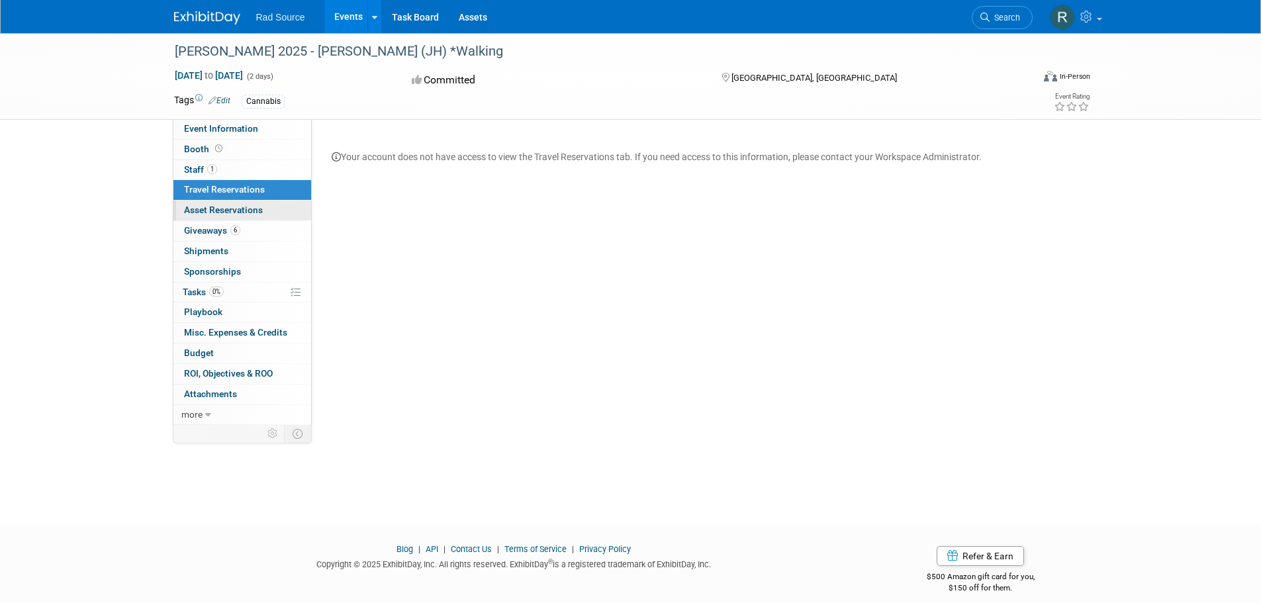
click at [202, 206] on span "Asset Reservations 0" at bounding box center [223, 210] width 79 height 11
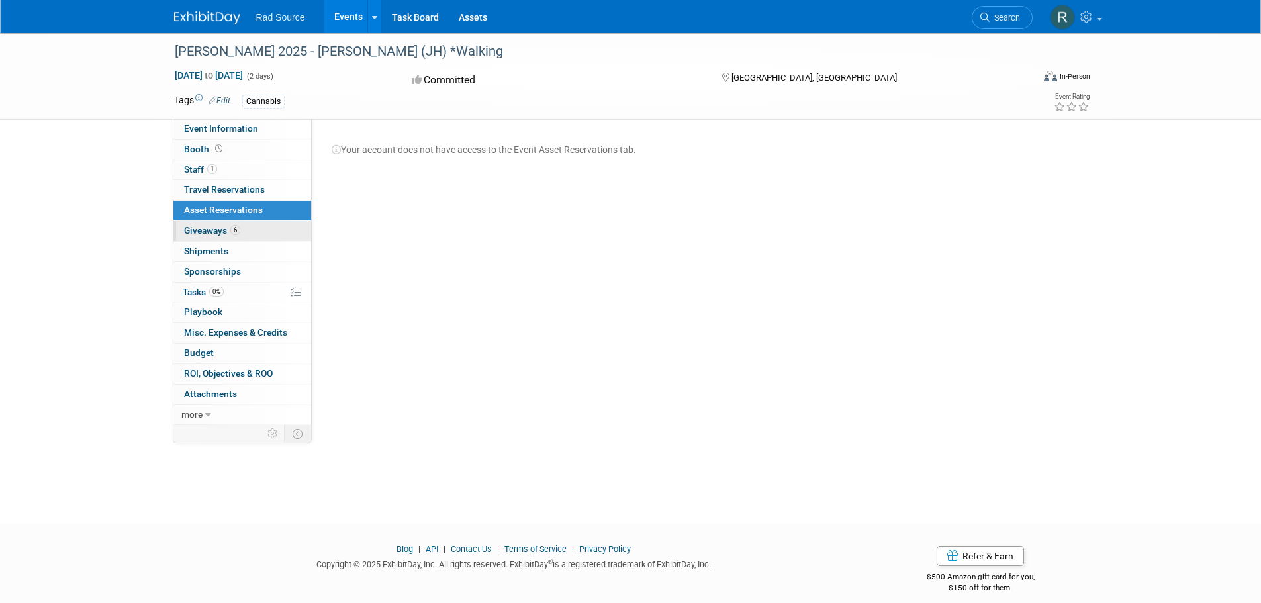
click at [202, 226] on span "Giveaways 6" at bounding box center [212, 230] width 56 height 11
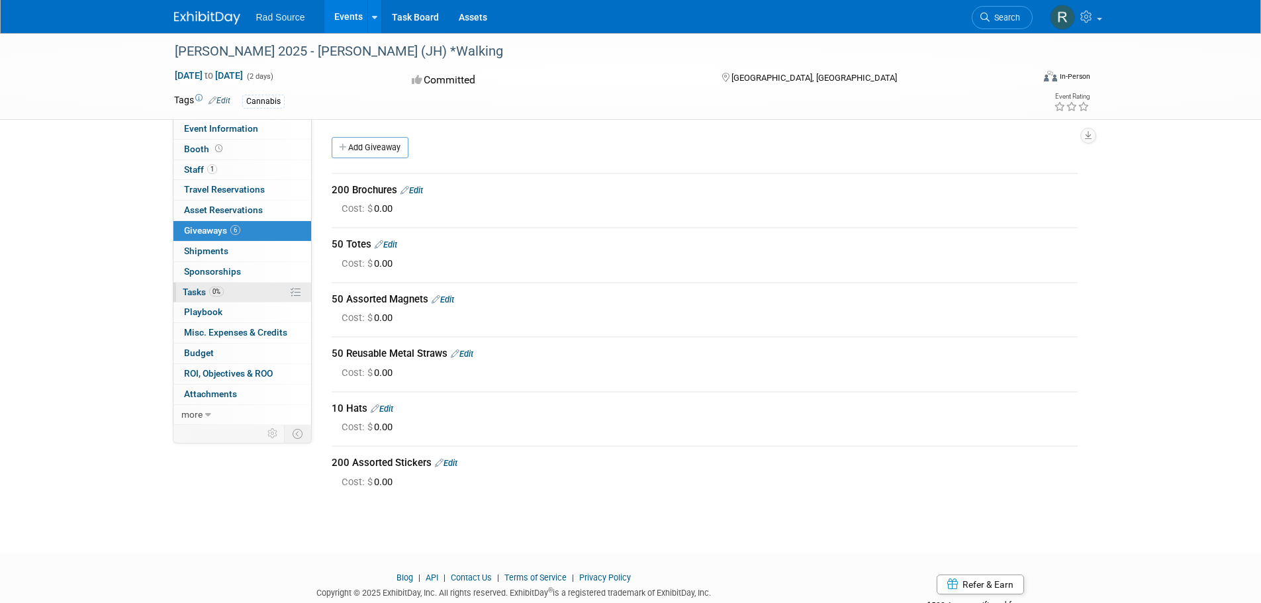
click at [202, 293] on span "Tasks 0%" at bounding box center [203, 292] width 41 height 11
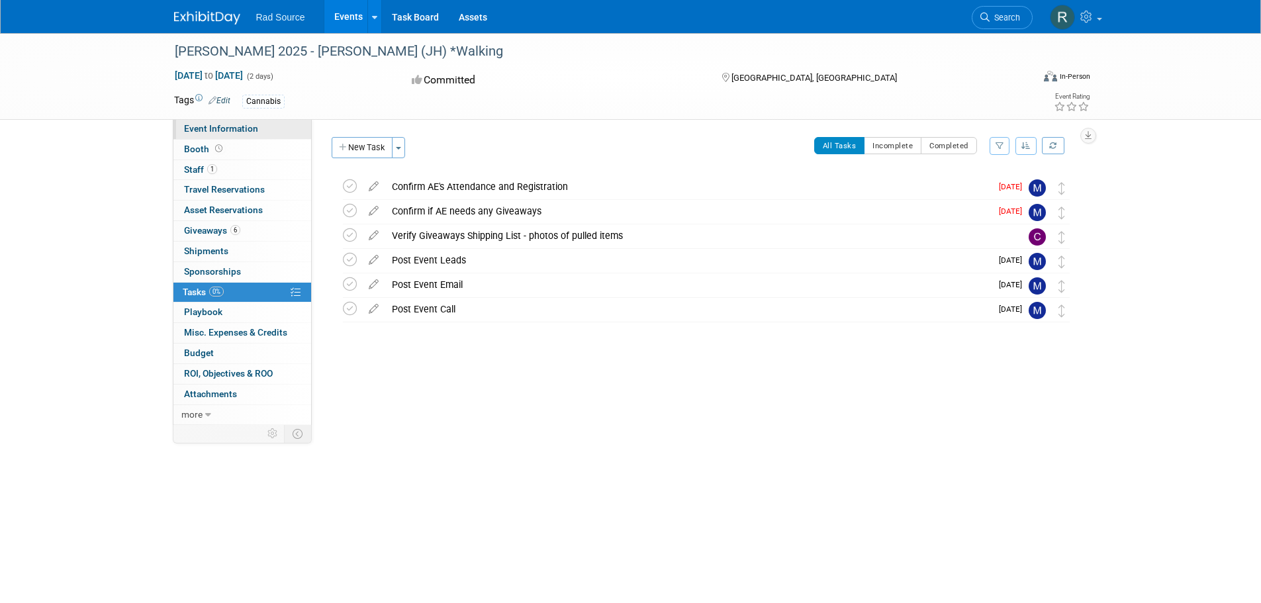
click at [214, 128] on span "Event Information" at bounding box center [221, 128] width 74 height 11
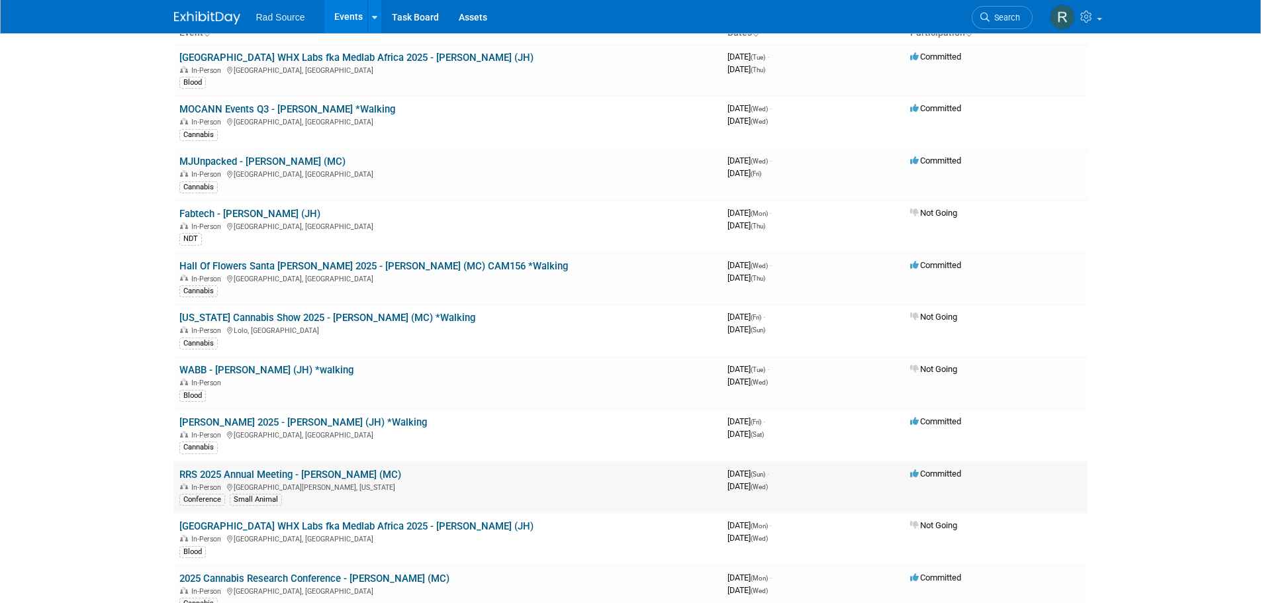
click at [275, 473] on link "RRS 2025 Annual Meeting - [PERSON_NAME] (MC)" at bounding box center [290, 475] width 222 height 12
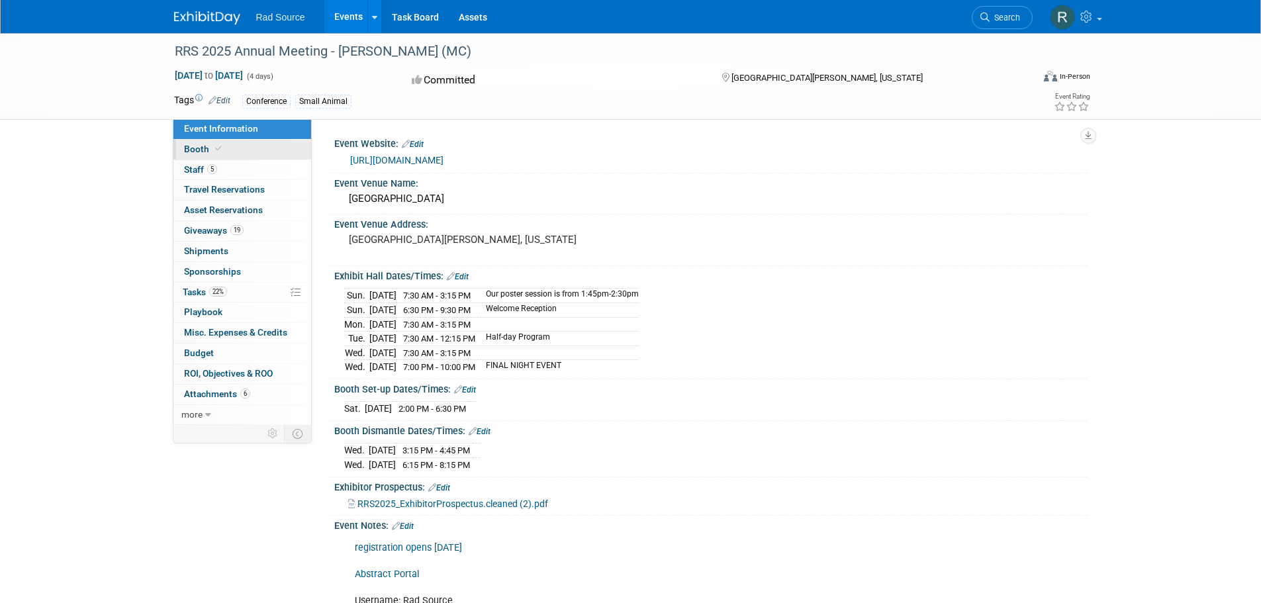
click at [203, 150] on span "Booth" at bounding box center [204, 149] width 40 height 11
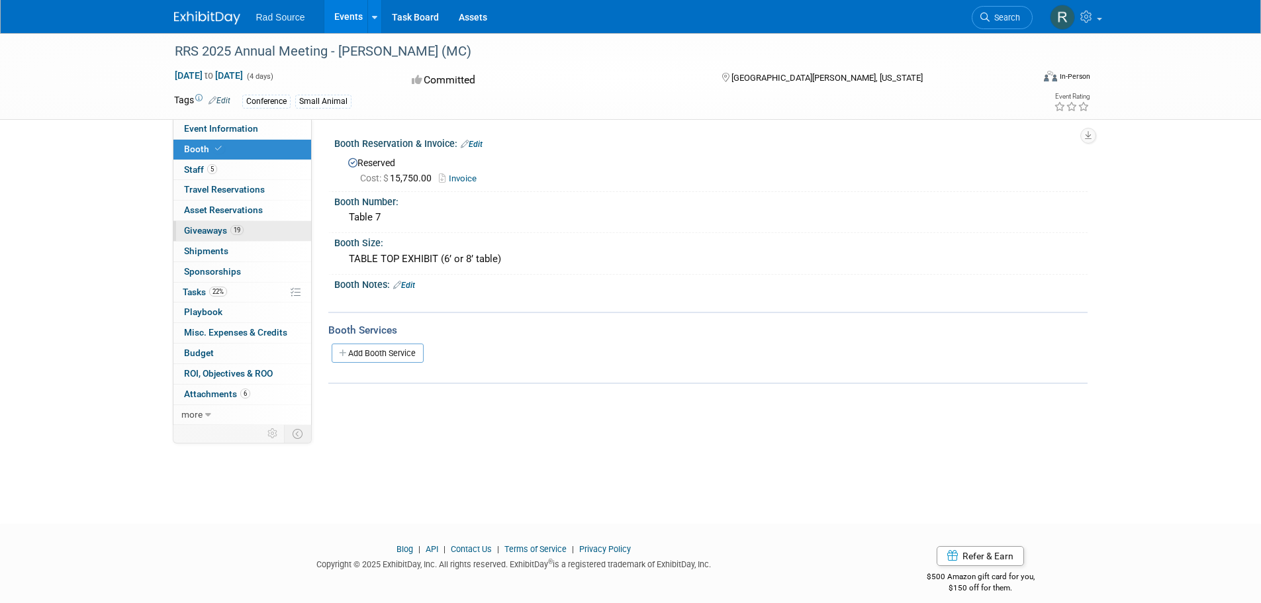
click at [209, 226] on span "Giveaways 19" at bounding box center [214, 230] width 60 height 11
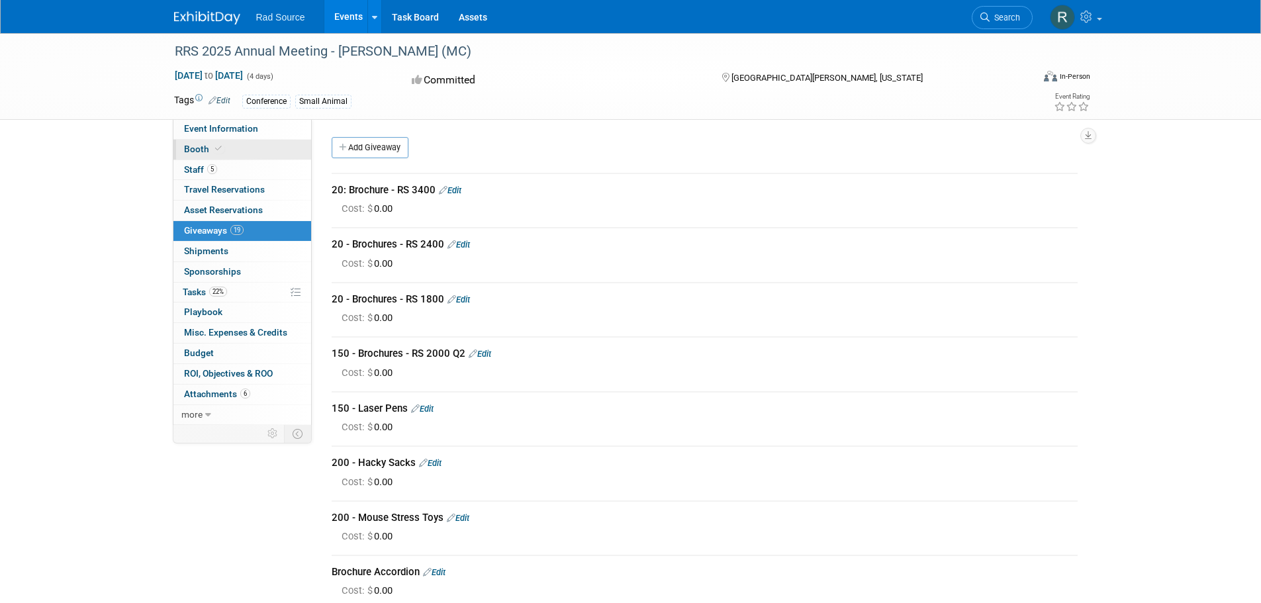
click at [206, 144] on span "Booth" at bounding box center [204, 149] width 40 height 11
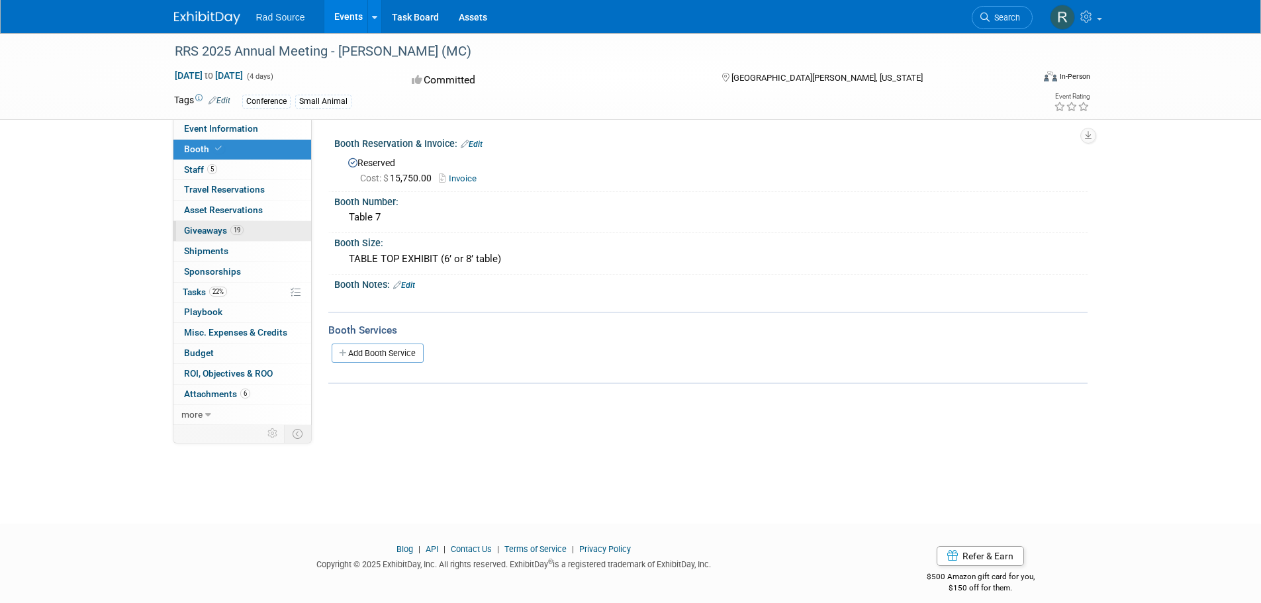
click at [211, 232] on span "Giveaways 19" at bounding box center [214, 230] width 60 height 11
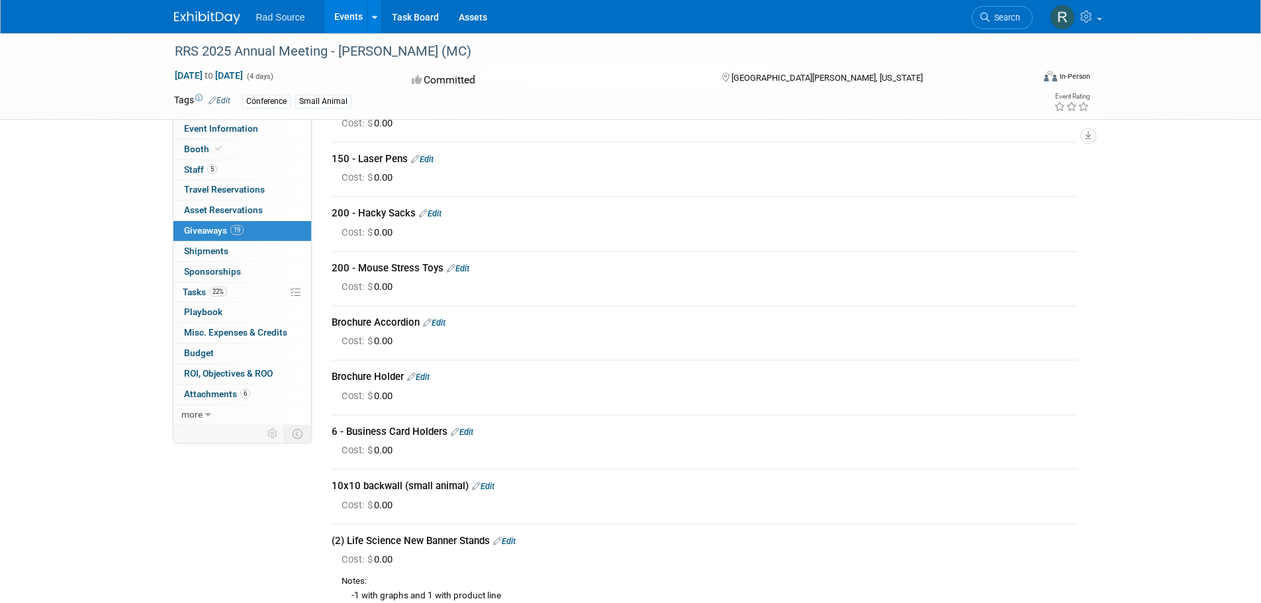
scroll to position [331, 0]
